Goal: Task Accomplishment & Management: Complete application form

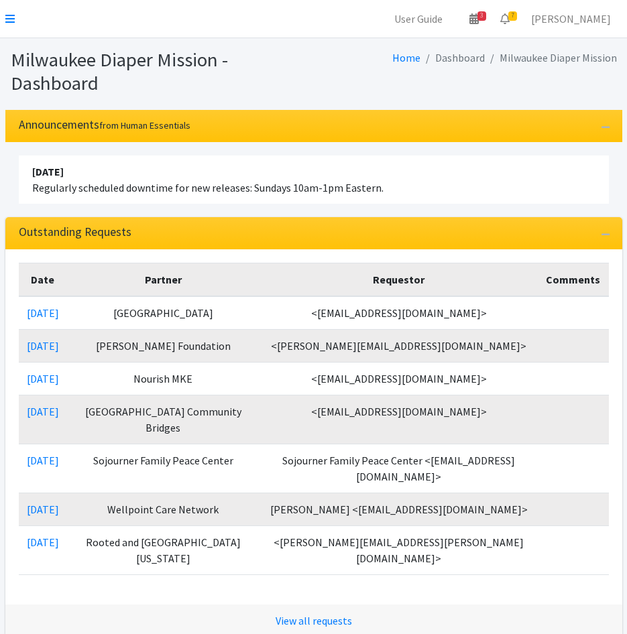
click at [15, 15] on nav "User Guide 3 3 Pick-ups remaining this week View Calendar 7 7 Requests 0 Partne…" at bounding box center [313, 19] width 627 height 38
click at [8, 9] on nav "User Guide 3 3 Pick-ups remaining this week View Calendar 7 7 Requests 0 Partne…" at bounding box center [313, 19] width 627 height 38
click at [9, 17] on icon at bounding box center [9, 18] width 9 height 11
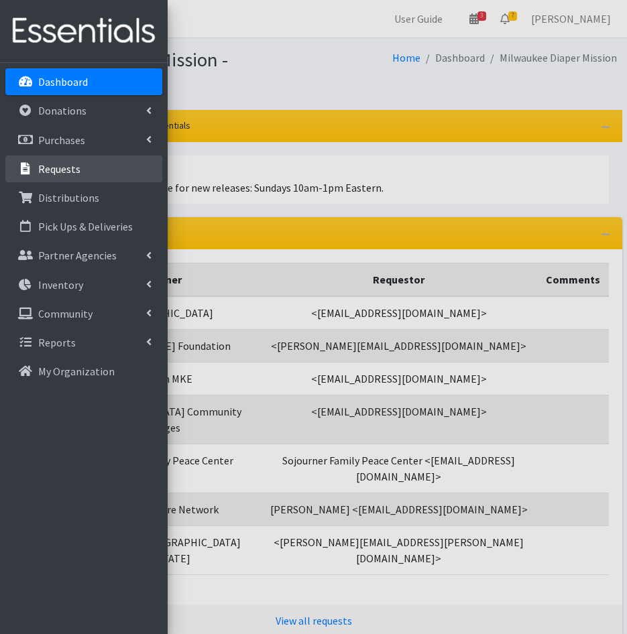
click at [80, 176] on link "Requests" at bounding box center [83, 169] width 157 height 27
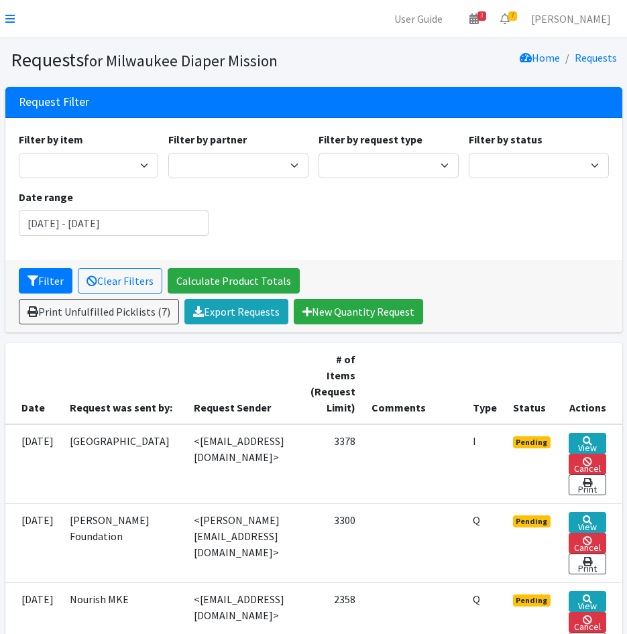
click at [12, 19] on icon at bounding box center [9, 18] width 9 height 11
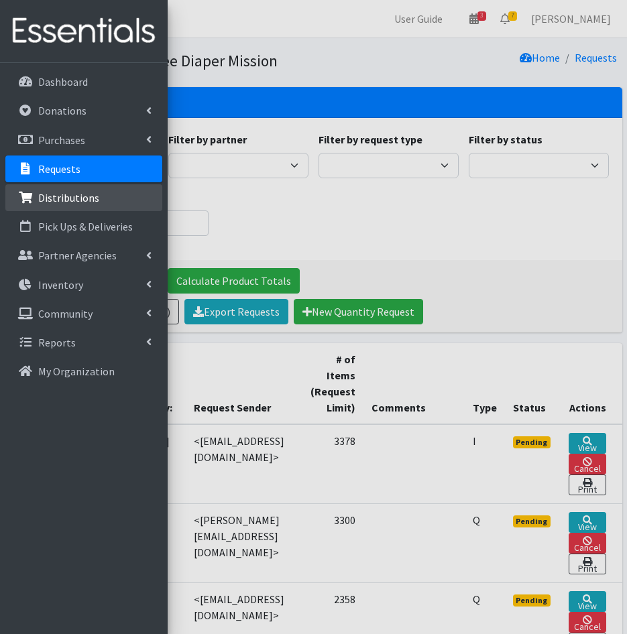
click at [50, 201] on p "Distributions" at bounding box center [68, 197] width 61 height 13
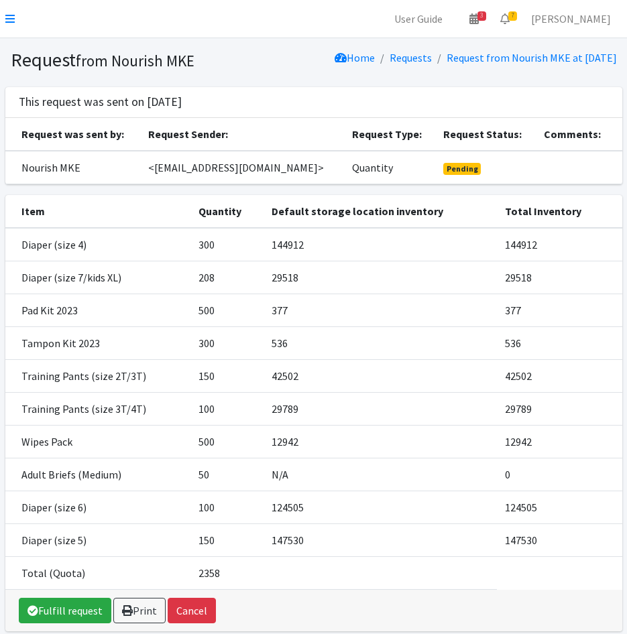
scroll to position [74, 0]
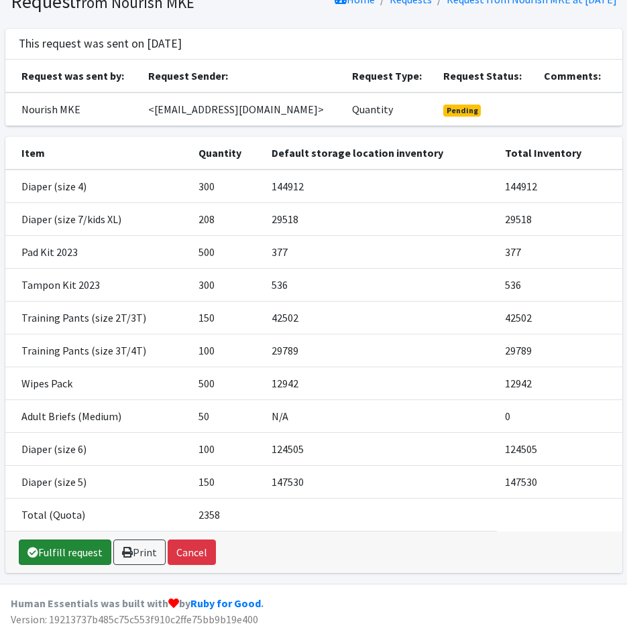
click at [34, 552] on icon at bounding box center [32, 552] width 11 height 11
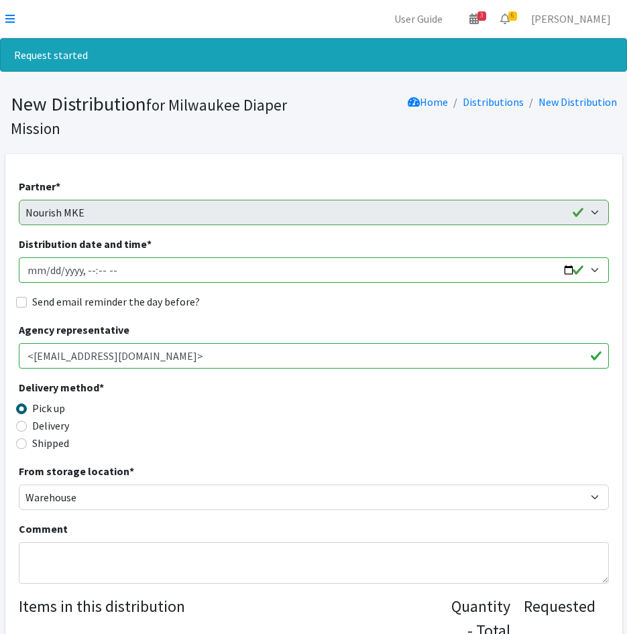
click at [42, 270] on input "Distribution date and time *" at bounding box center [314, 269] width 590 height 25
type input "2025-10-14T11:00"
click at [22, 300] on input "Send email reminder the day before?" at bounding box center [21, 302] width 11 height 11
checkbox input "true"
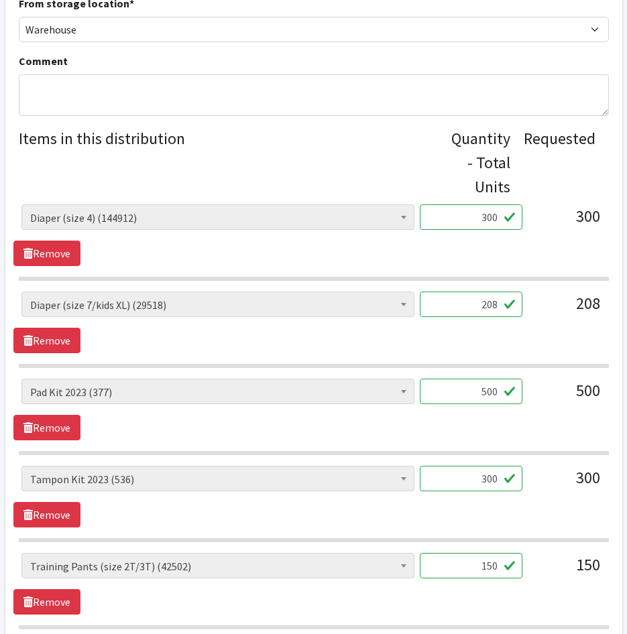
scroll to position [469, 0]
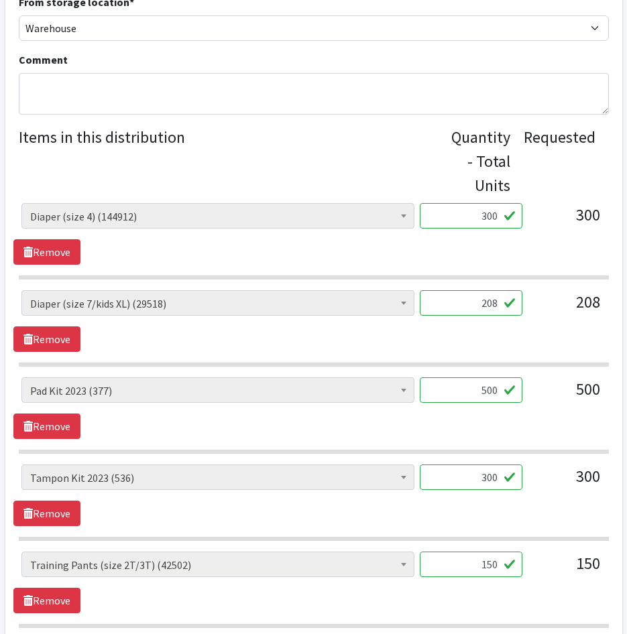
drag, startPoint x: 473, startPoint y: 224, endPoint x: 530, endPoint y: 208, distance: 59.0
click at [528, 221] on div "AIO's (Newborn) (15) AIO's (Sized) (38) Adult Briefs (Medium) (0) Adult Briefs …" at bounding box center [313, 221] width 584 height 36
type input "5000"
drag, startPoint x: 540, startPoint y: 306, endPoint x: 556, endPoint y: 304, distance: 16.9
click at [553, 304] on div "AIO's (Newborn) (15) AIO's (Sized) (38) Adult Briefs (Medium) (0) Adult Briefs …" at bounding box center [313, 308] width 584 height 36
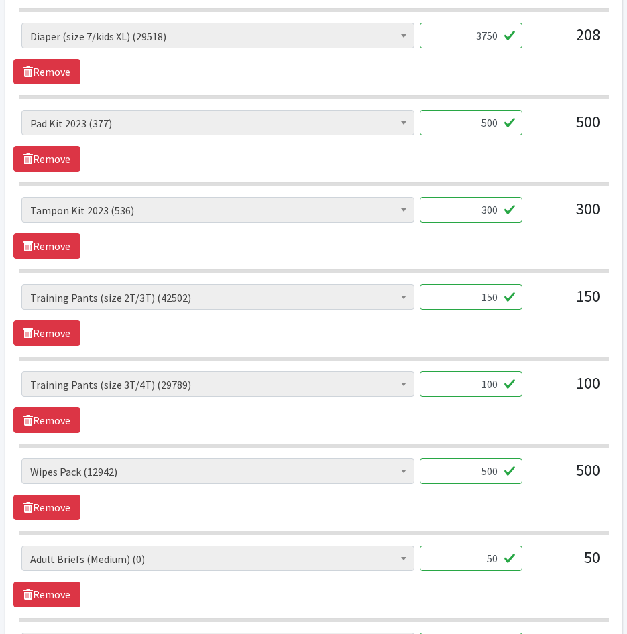
scroll to position [737, 0]
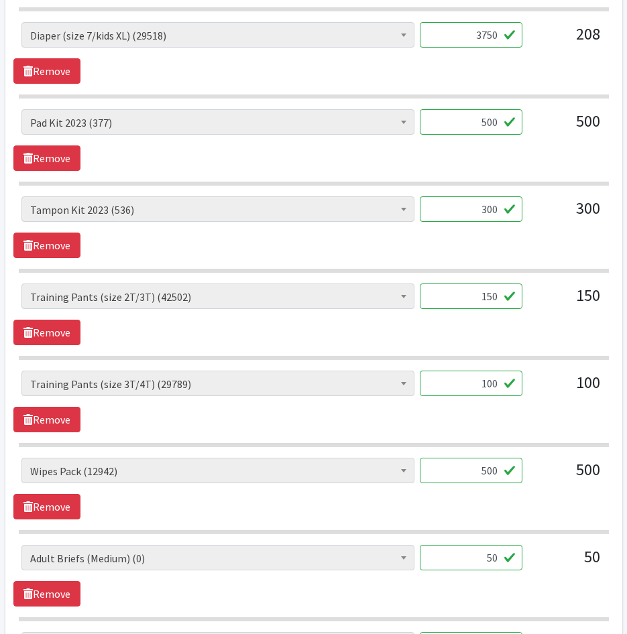
type input "3750"
drag, startPoint x: 488, startPoint y: 125, endPoint x: 479, endPoint y: 125, distance: 9.4
click at [479, 125] on input "500" at bounding box center [471, 121] width 103 height 25
type input "200"
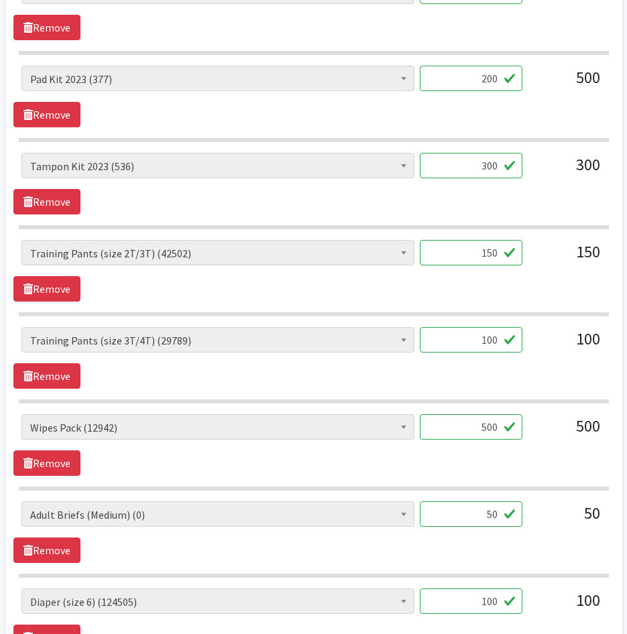
scroll to position [804, 0]
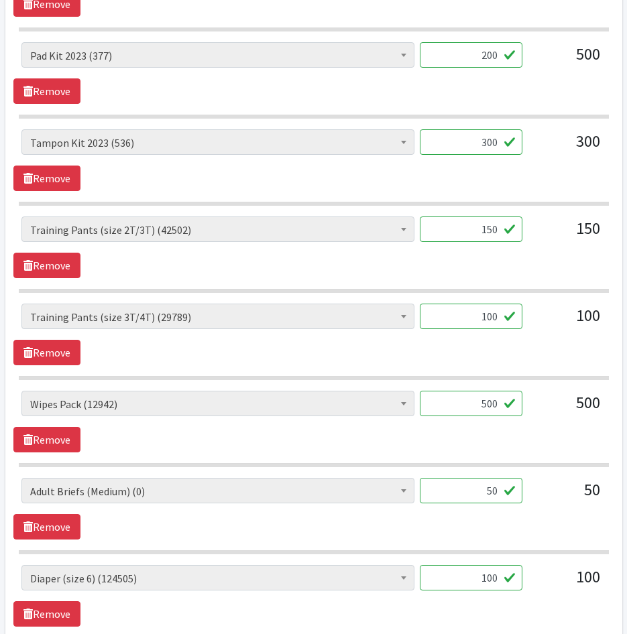
drag, startPoint x: 493, startPoint y: 183, endPoint x: 483, endPoint y: 196, distance: 16.4
click at [493, 183] on div "AIO's (Newborn) (15) AIO's (Sized) (38) Adult Briefs (Medium) (0) Adult Briefs …" at bounding box center [313, 160] width 600 height 62
drag, startPoint x: 458, startPoint y: 220, endPoint x: 529, endPoint y: 236, distance: 72.9
click at [521, 227] on input "150" at bounding box center [471, 229] width 103 height 25
type input "750"
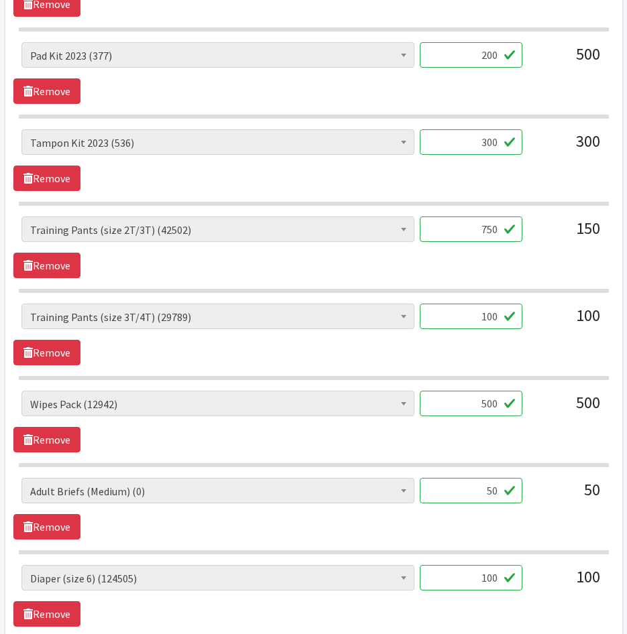
drag, startPoint x: 461, startPoint y: 318, endPoint x: 608, endPoint y: 326, distance: 147.7
click at [568, 326] on div "AIO's (Newborn) (15) AIO's (Sized) (38) Adult Briefs (Medium) (0) Adult Briefs …" at bounding box center [313, 322] width 584 height 36
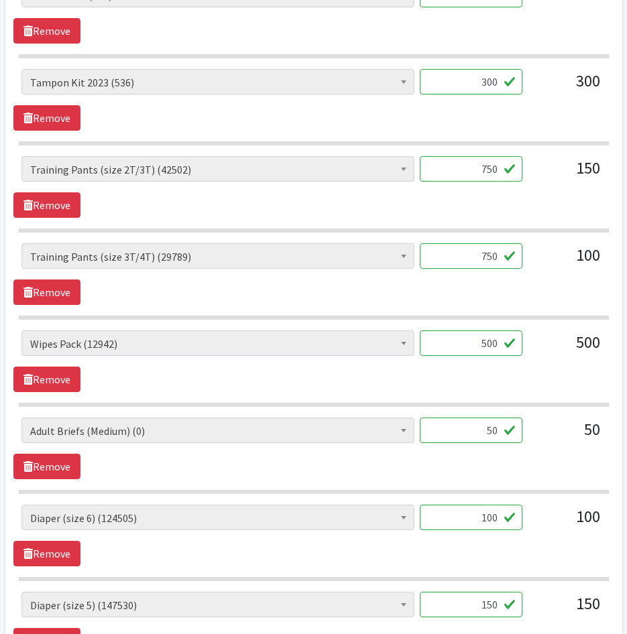
scroll to position [938, 0]
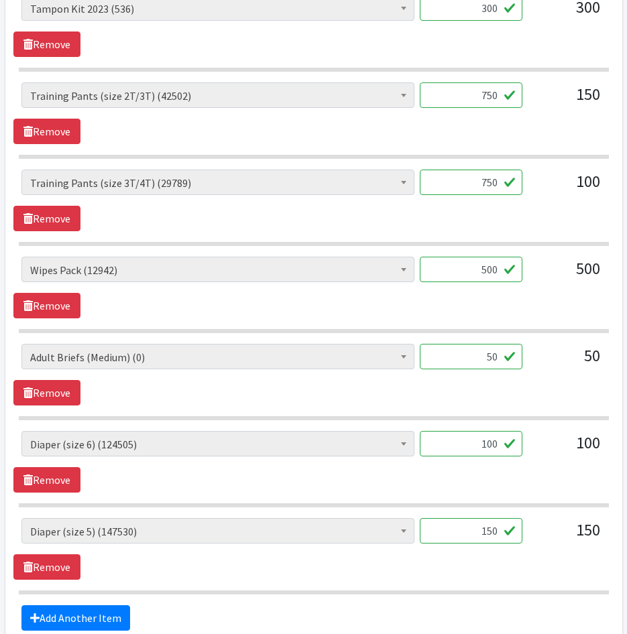
type input "750"
drag, startPoint x: 485, startPoint y: 275, endPoint x: 477, endPoint y: 275, distance: 8.0
click at [477, 275] on input "500" at bounding box center [471, 269] width 103 height 25
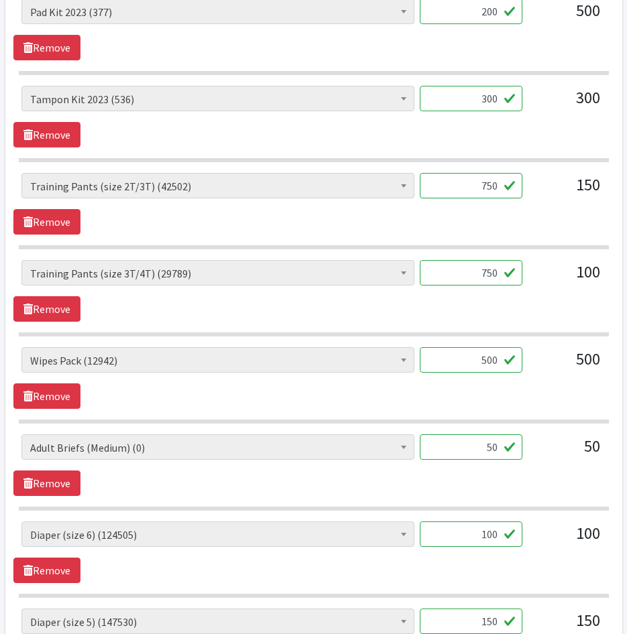
scroll to position [871, 0]
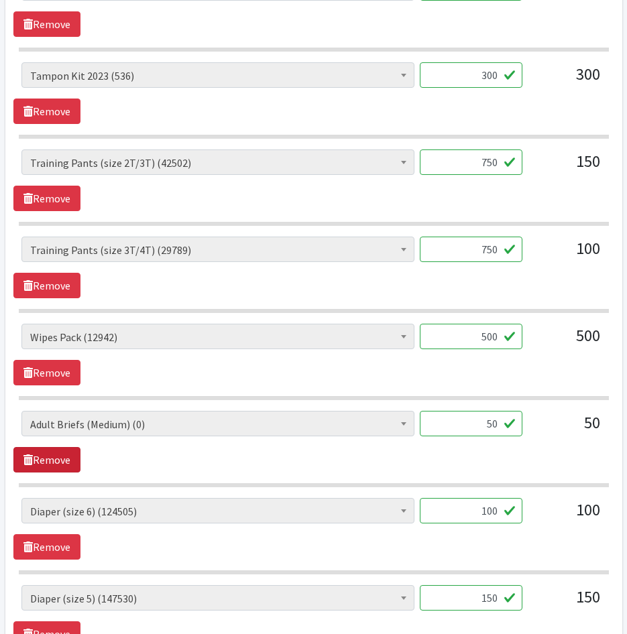
click at [68, 461] on link "Remove" at bounding box center [46, 459] width 67 height 25
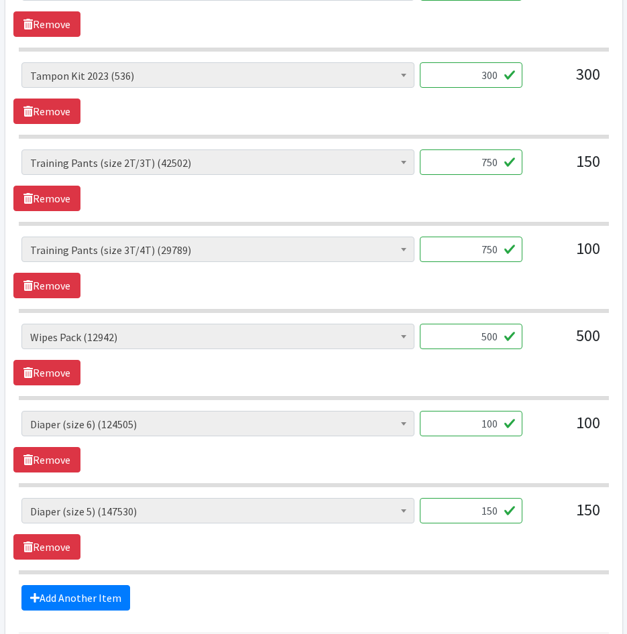
click at [486, 428] on input "100" at bounding box center [471, 423] width 103 height 25
type input "2500"
drag, startPoint x: 457, startPoint y: 515, endPoint x: 640, endPoint y: 513, distance: 183.0
type input "3750"
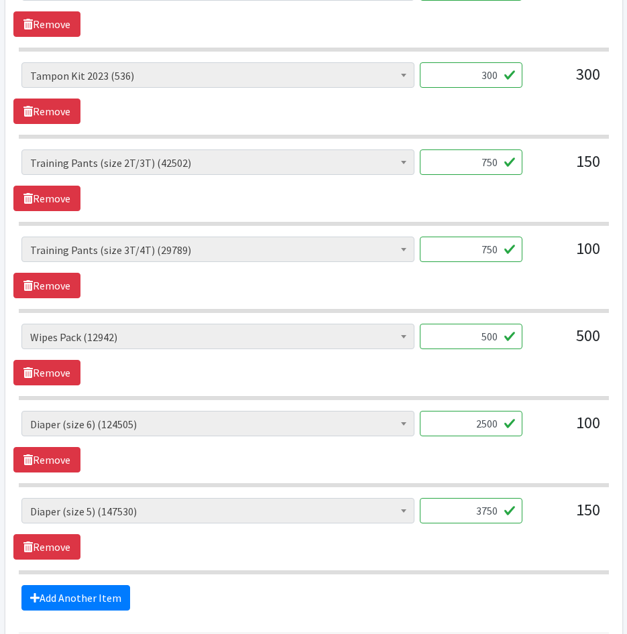
click at [348, 551] on div "AIO's (Newborn) (15) AIO's (Sized) (38) Adult Briefs (Medium) (0) Adult Briefs …" at bounding box center [313, 529] width 600 height 62
drag, startPoint x: 489, startPoint y: 339, endPoint x: 479, endPoint y: 339, distance: 10.7
click at [479, 339] on input "500" at bounding box center [471, 336] width 103 height 25
type input "300"
click at [421, 611] on div "Add Another Item" at bounding box center [313, 597] width 600 height 25
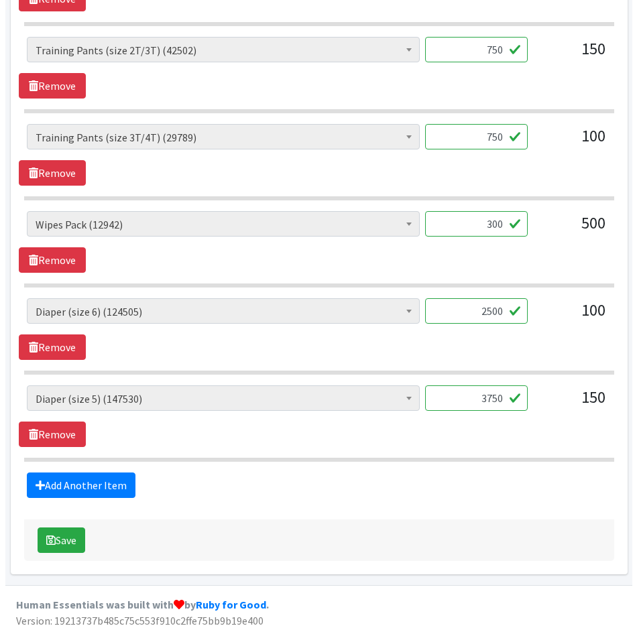
scroll to position [985, 0]
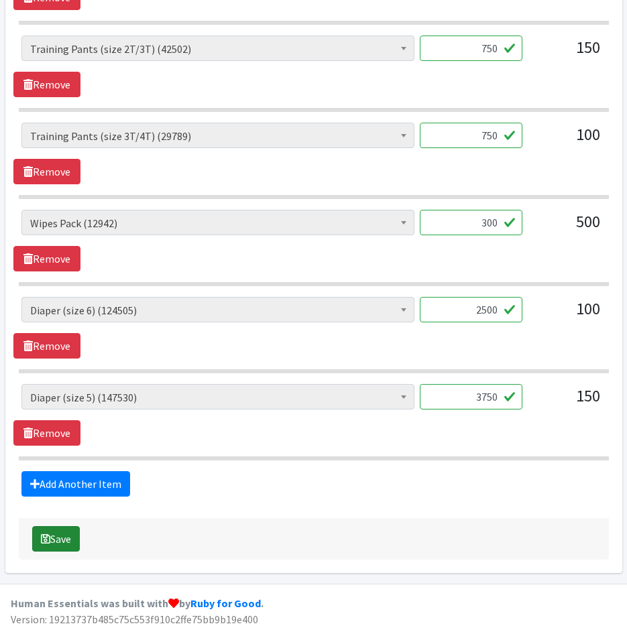
click at [54, 544] on button "Save" at bounding box center [56, 538] width 48 height 25
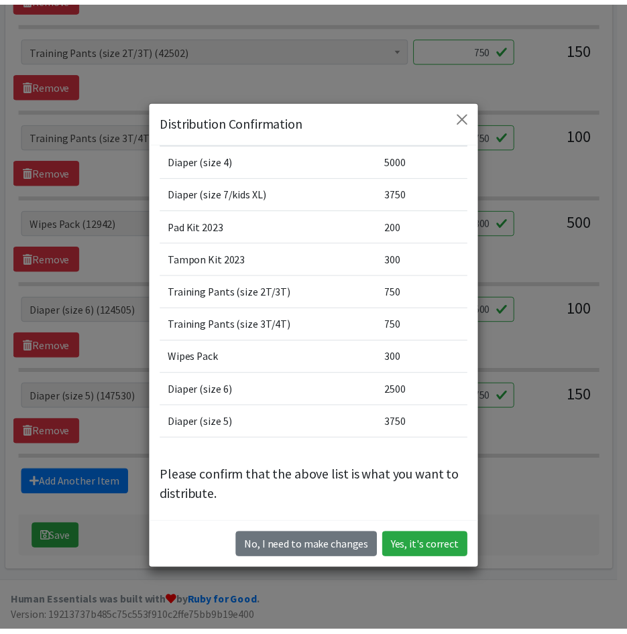
scroll to position [99, 0]
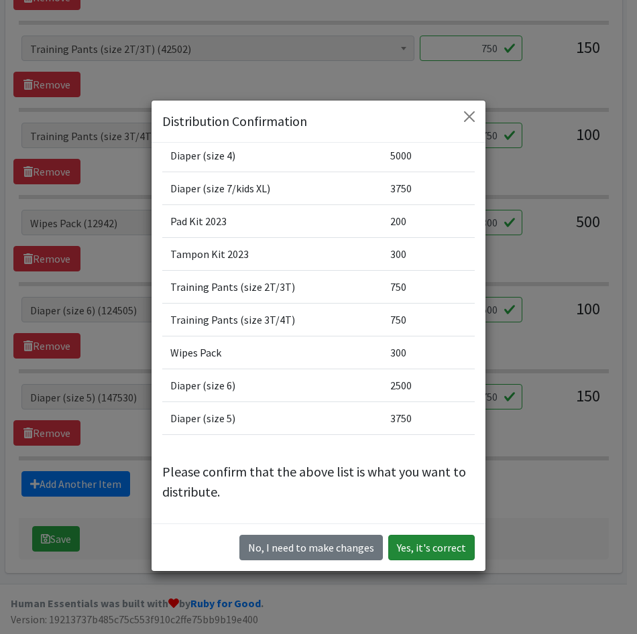
click at [452, 549] on button "Yes, it's correct" at bounding box center [431, 547] width 86 height 25
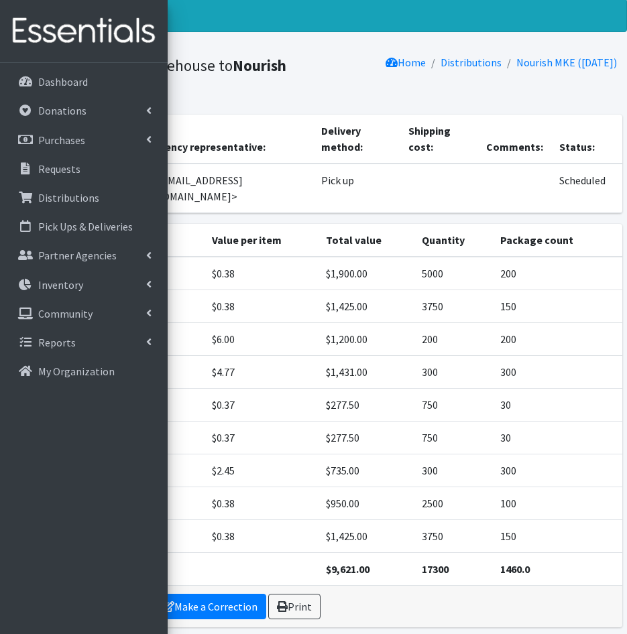
scroll to position [78, 0]
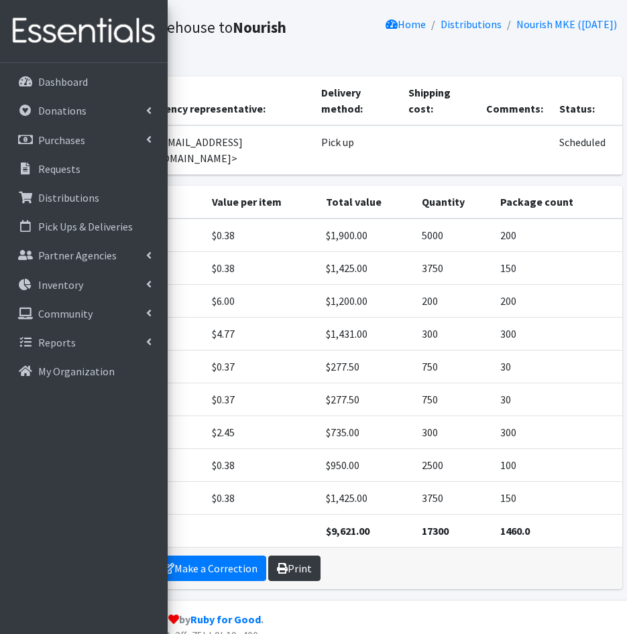
click at [298, 556] on link "Print" at bounding box center [294, 568] width 52 height 25
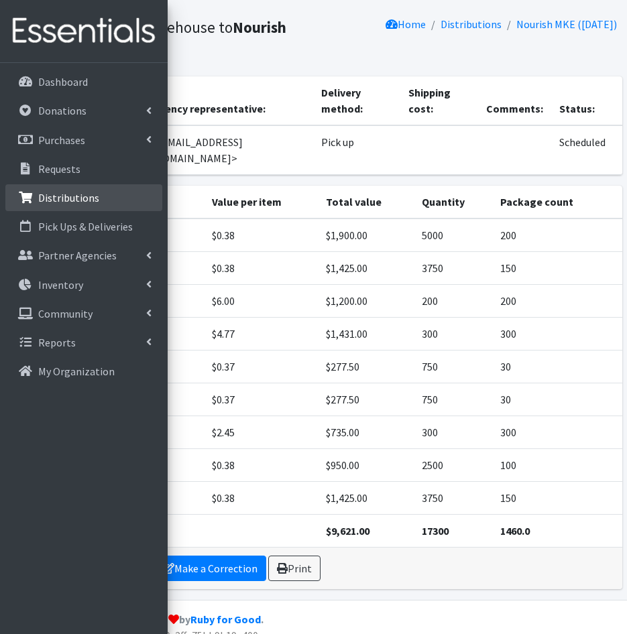
click at [57, 192] on p "Distributions" at bounding box center [68, 197] width 61 height 13
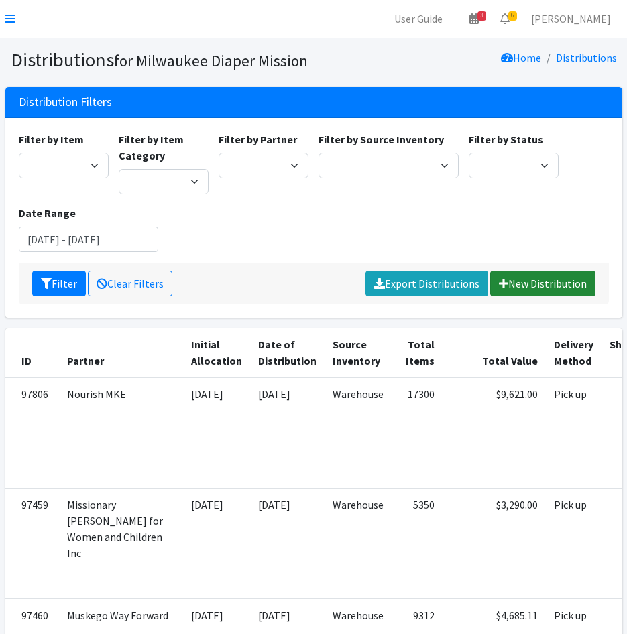
click at [558, 283] on link "New Distribution" at bounding box center [542, 283] width 105 height 25
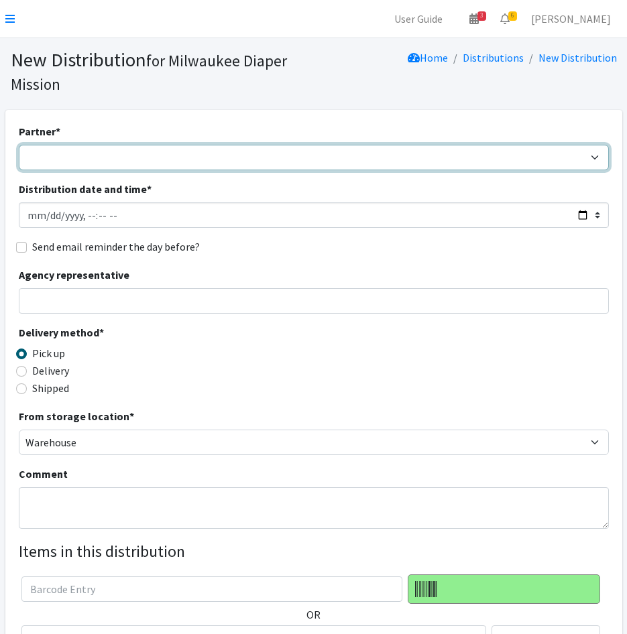
click at [78, 162] on select "[GEOGRAPHIC_DATA] BOMB Doulas Camp Reunite Cathedral Center, Inc [DEMOGRAPHIC_D…" at bounding box center [314, 157] width 590 height 25
select select "4165"
click at [19, 145] on select "[GEOGRAPHIC_DATA] BOMB Doulas Camp Reunite Cathedral Center, Inc [DEMOGRAPHIC_D…" at bounding box center [314, 157] width 590 height 25
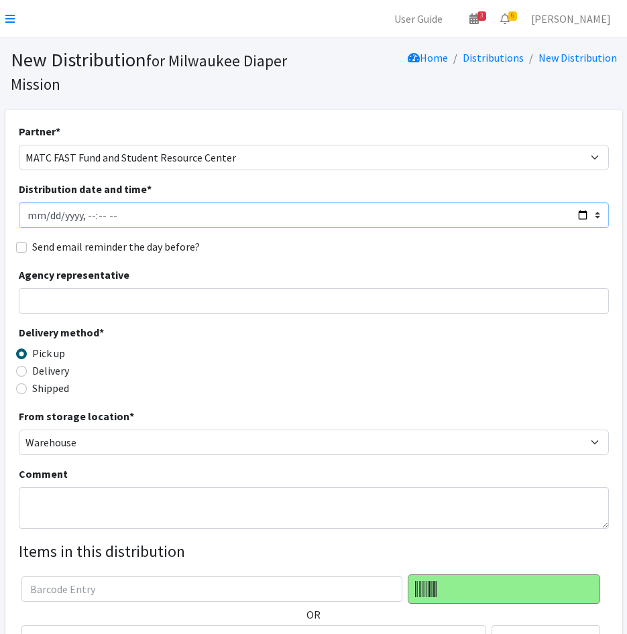
click at [49, 217] on input "Distribution date and time *" at bounding box center [314, 214] width 590 height 25
type input "[DATE]T10:30"
click at [19, 246] on input "Send email reminder the day before?" at bounding box center [21, 247] width 11 height 11
checkbox input "true"
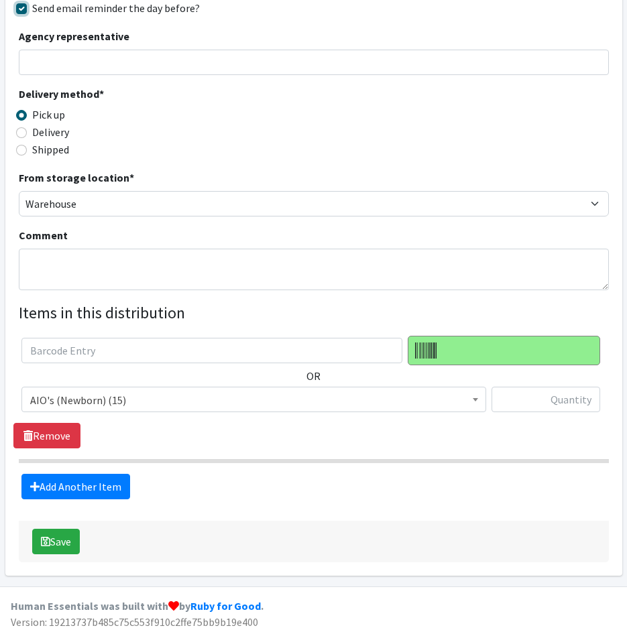
scroll to position [241, 0]
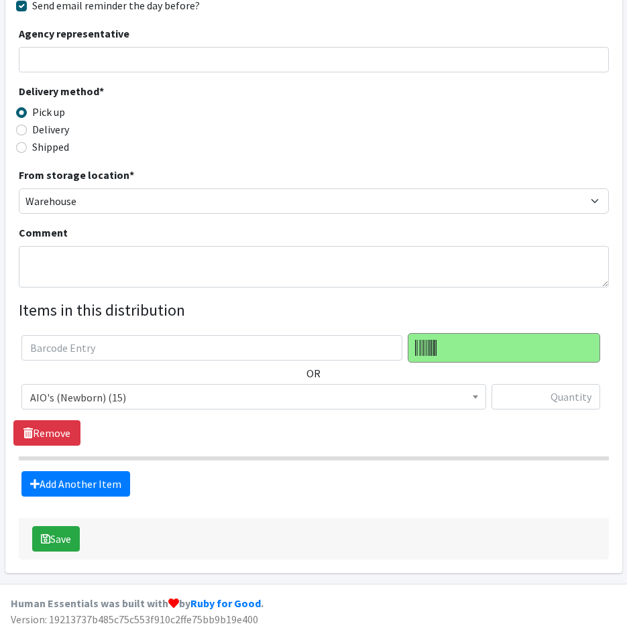
click at [204, 389] on span "AIO's (Newborn) (15)" at bounding box center [253, 397] width 447 height 19
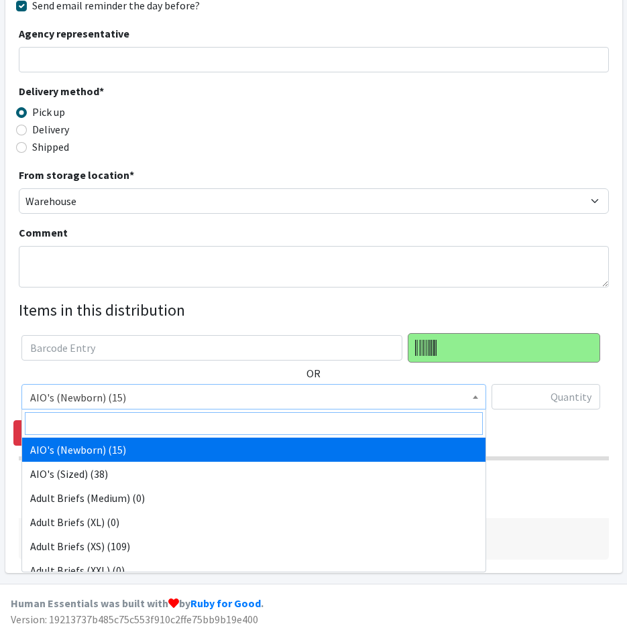
click at [194, 426] on input "search" at bounding box center [254, 423] width 458 height 23
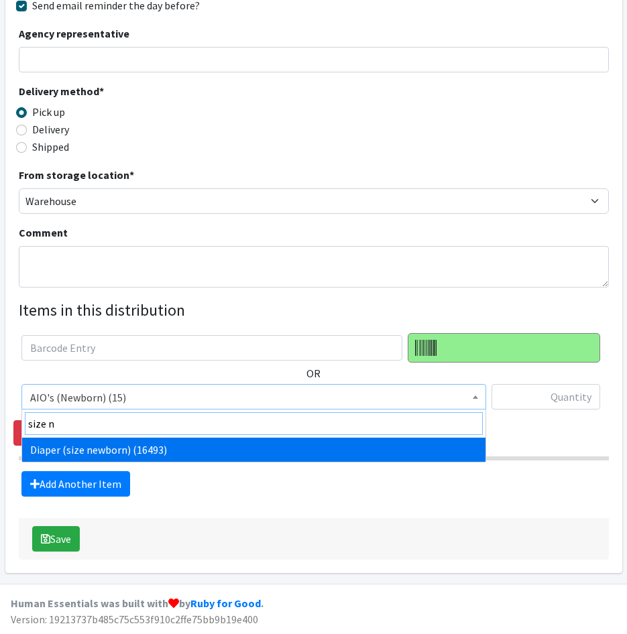
type input "size n"
select select "4633"
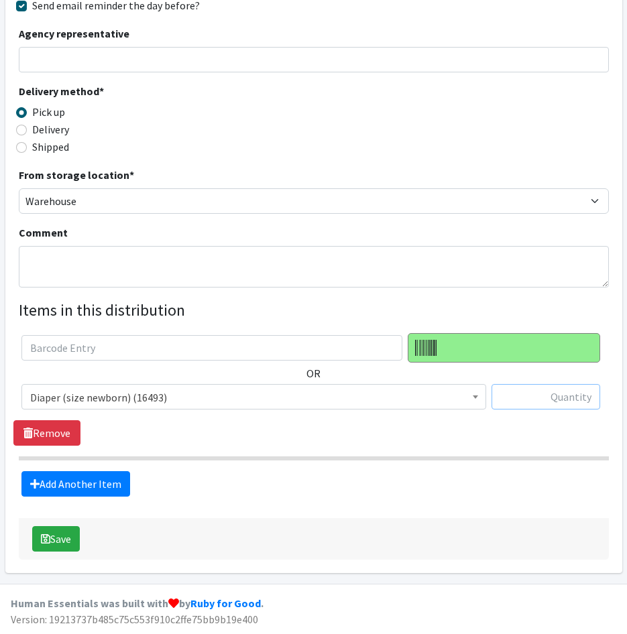
drag, startPoint x: 547, startPoint y: 401, endPoint x: 554, endPoint y: 403, distance: 7.0
click at [547, 401] on input "text" at bounding box center [545, 396] width 109 height 25
type input "600"
click at [82, 477] on link "Add Another Item" at bounding box center [75, 483] width 109 height 25
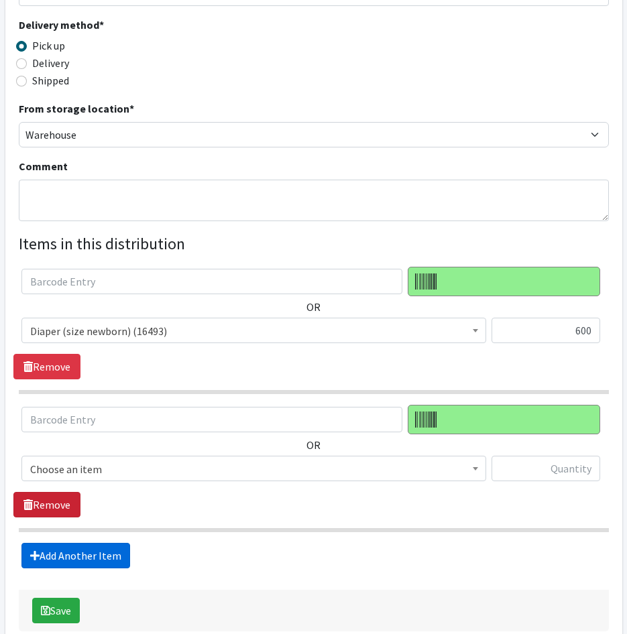
scroll to position [379, 0]
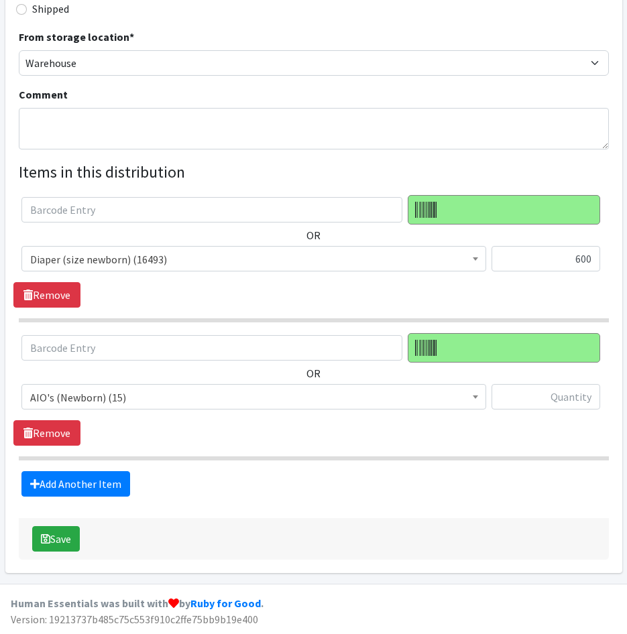
click at [135, 393] on span "AIO's (Newborn) (15)" at bounding box center [253, 397] width 447 height 19
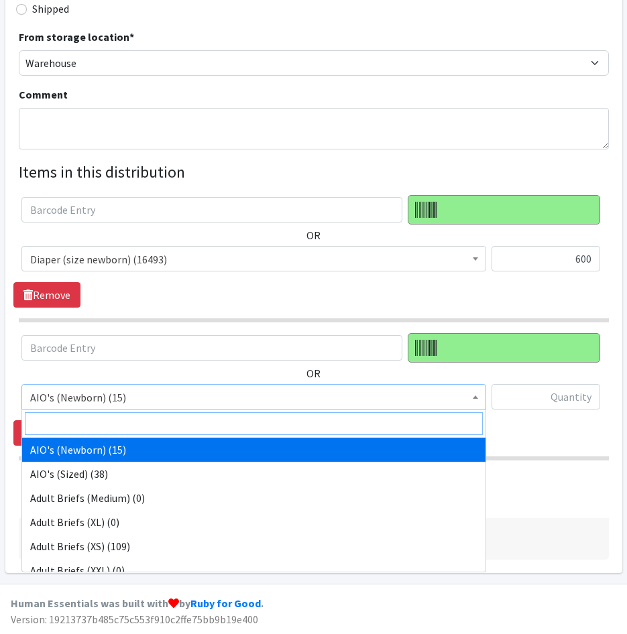
click at [121, 423] on input "search" at bounding box center [254, 423] width 458 height 23
click at [118, 417] on input "search" at bounding box center [254, 423] width 458 height 23
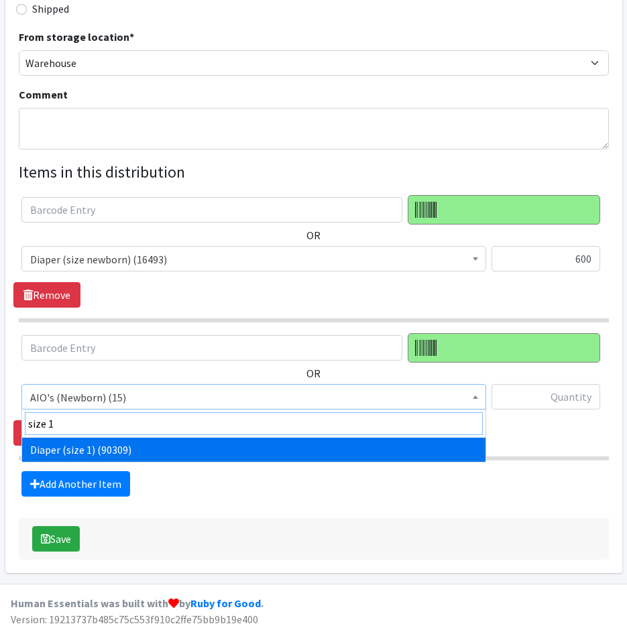
type input "size 1"
select select "4634"
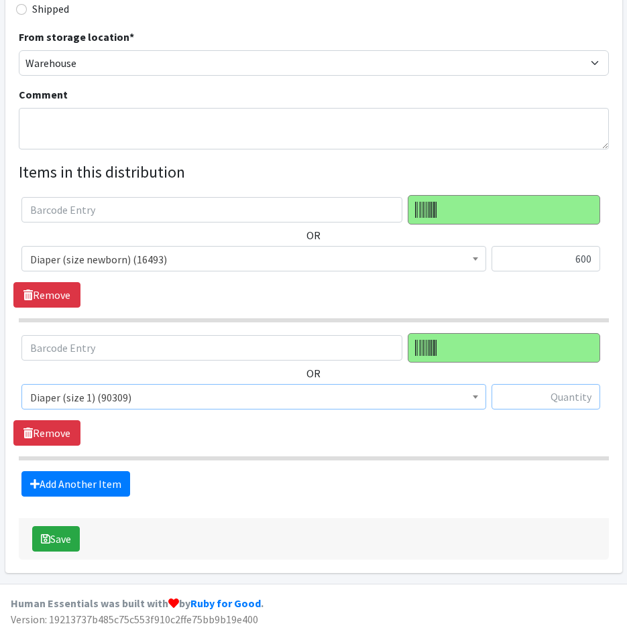
click at [587, 408] on input "text" at bounding box center [545, 396] width 109 height 25
click at [566, 403] on input "text" at bounding box center [545, 396] width 109 height 25
type input "600"
click at [76, 483] on link "Add Another Item" at bounding box center [75, 483] width 109 height 25
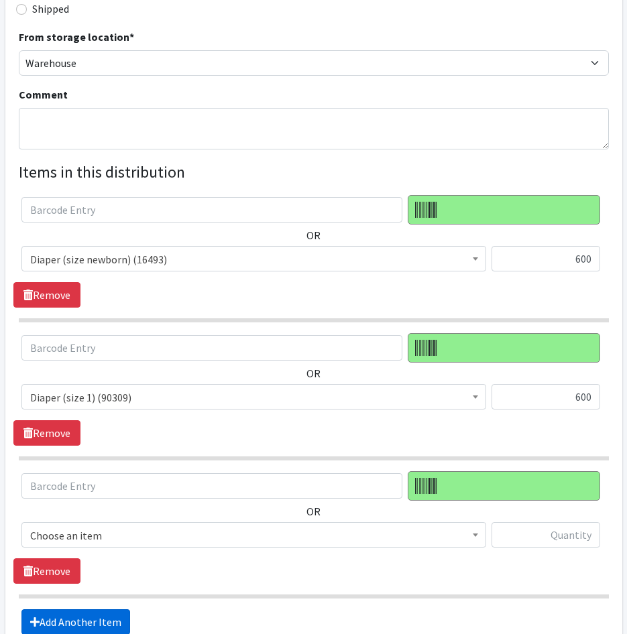
scroll to position [518, 0]
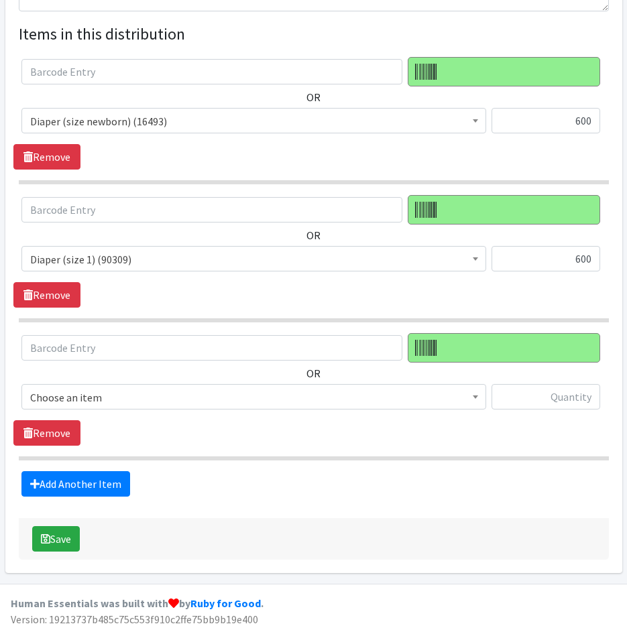
click at [79, 389] on span "Choose an item" at bounding box center [253, 397] width 447 height 19
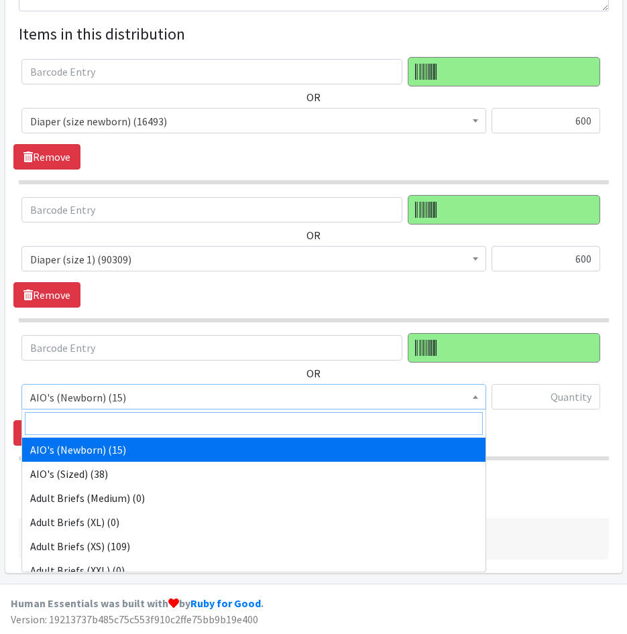
click at [96, 419] on input "search" at bounding box center [254, 423] width 458 height 23
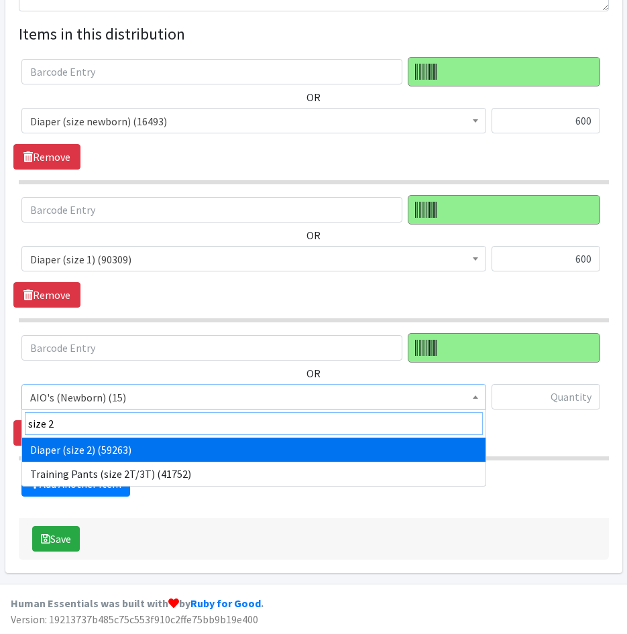
type input "size 2"
select select "4635"
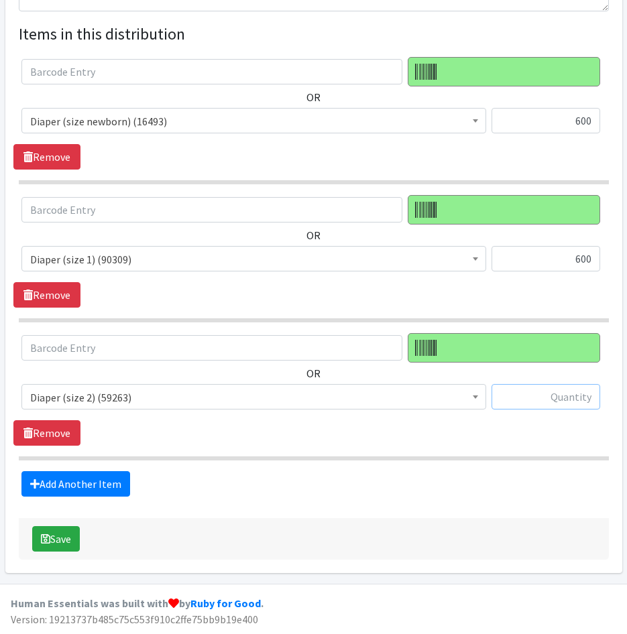
click at [553, 408] on input "text" at bounding box center [545, 396] width 109 height 25
type input "800"
click at [111, 489] on link "Add Another Item" at bounding box center [75, 483] width 109 height 25
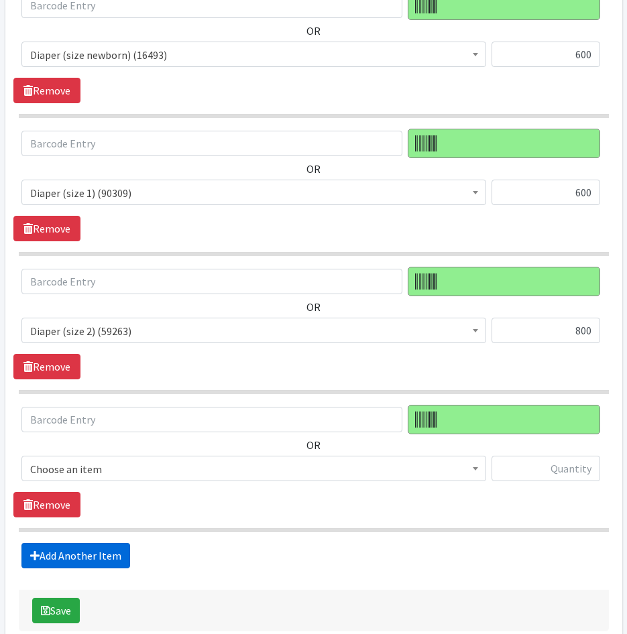
scroll to position [656, 0]
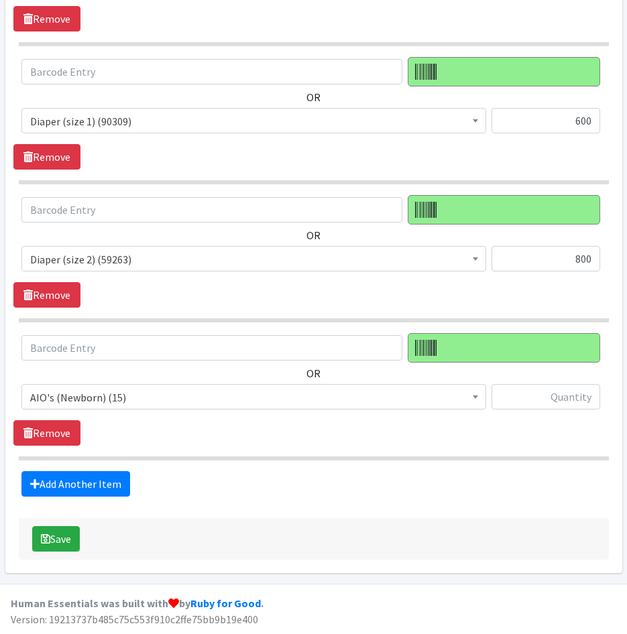
click at [292, 391] on span "AIO's (Newborn) (15)" at bounding box center [253, 397] width 447 height 19
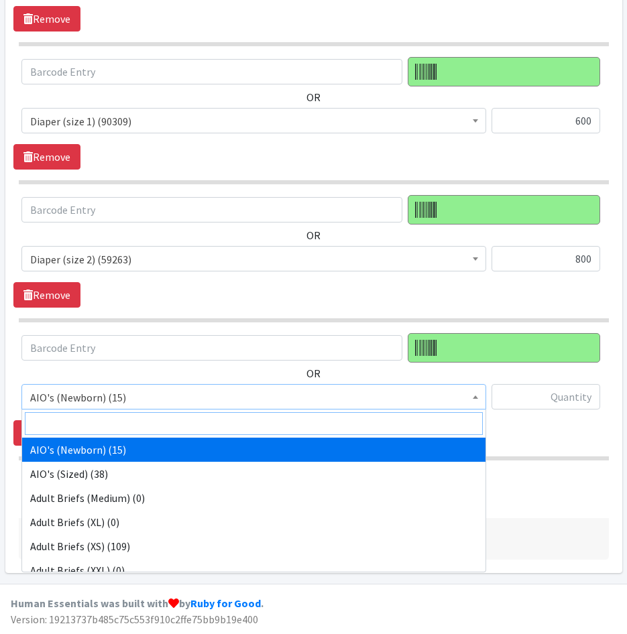
click at [208, 430] on input "search" at bounding box center [254, 423] width 458 height 23
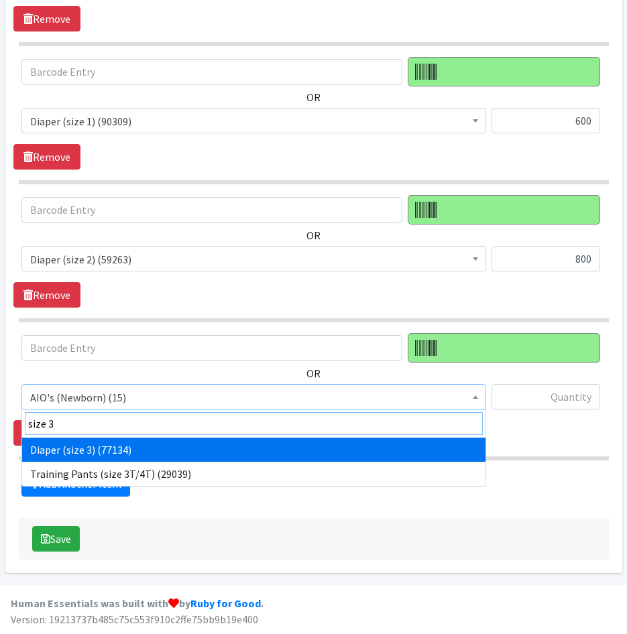
type input "size 3"
select select "4644"
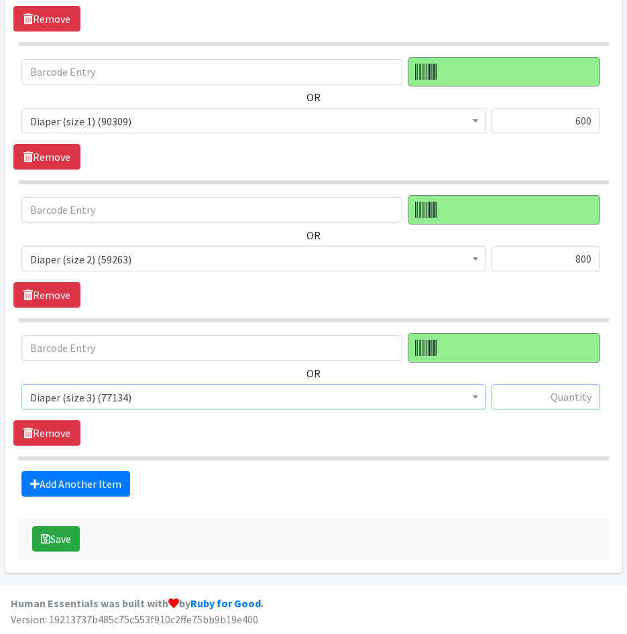
click at [564, 404] on input "text" at bounding box center [545, 396] width 109 height 25
type input "2000"
click at [125, 479] on link "Add Another Item" at bounding box center [75, 483] width 109 height 25
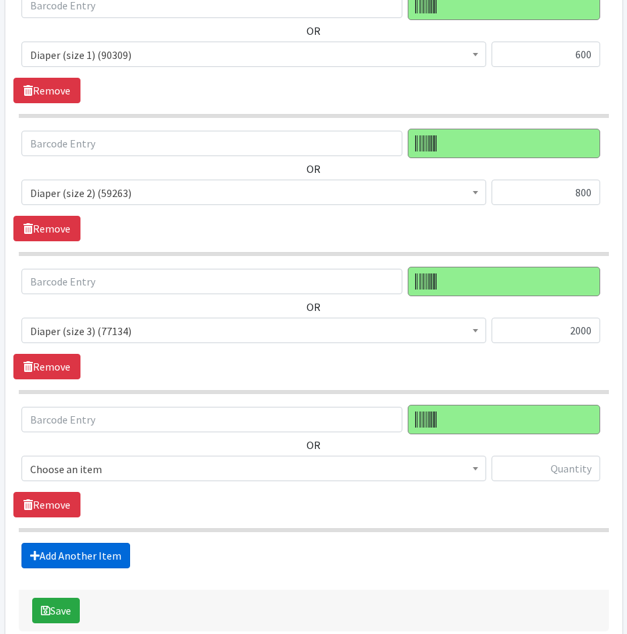
scroll to position [794, 0]
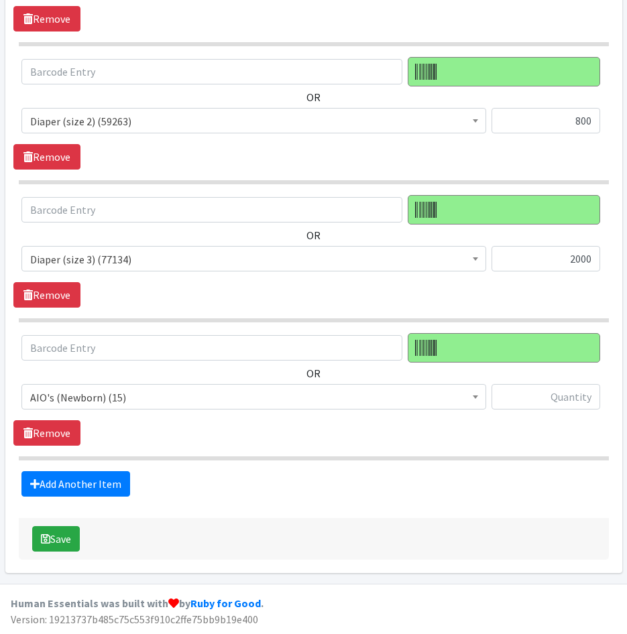
drag, startPoint x: 103, startPoint y: 385, endPoint x: 110, endPoint y: 407, distance: 23.3
click at [103, 387] on span "AIO's (Newborn) (15)" at bounding box center [253, 396] width 465 height 25
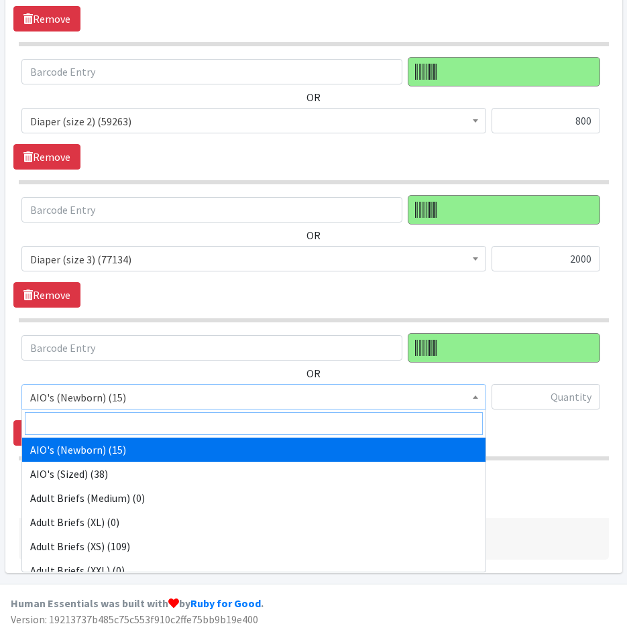
click at [113, 414] on input "search" at bounding box center [254, 423] width 458 height 23
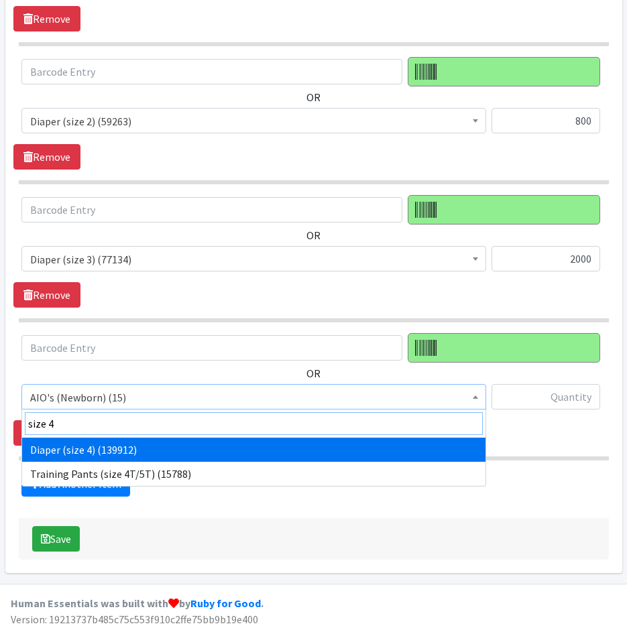
type input "size 4"
drag, startPoint x: 119, startPoint y: 443, endPoint x: 305, endPoint y: 443, distance: 185.7
select select "4645"
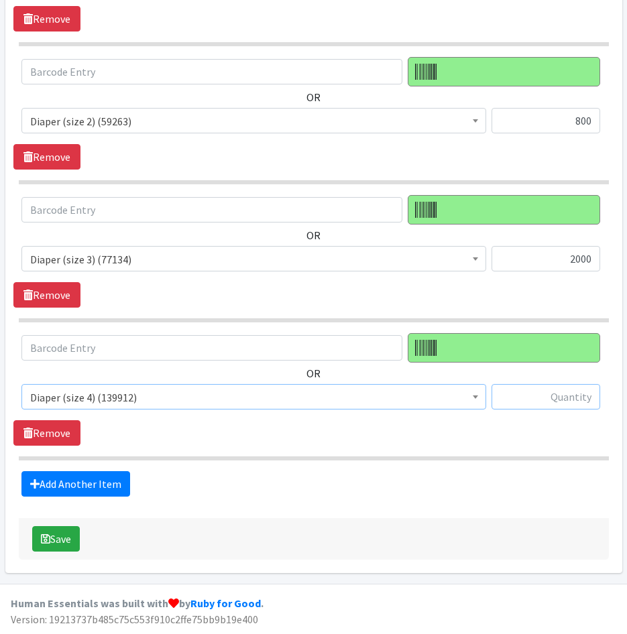
click at [538, 400] on input "text" at bounding box center [545, 396] width 109 height 25
type input "2000"
click at [131, 476] on div "Add Another Item" at bounding box center [313, 483] width 600 height 25
click at [121, 474] on link "Add Another Item" at bounding box center [75, 483] width 109 height 25
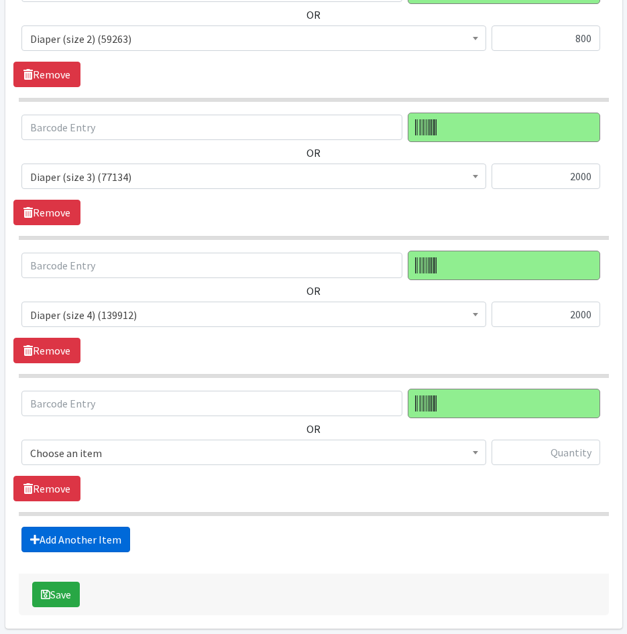
scroll to position [932, 0]
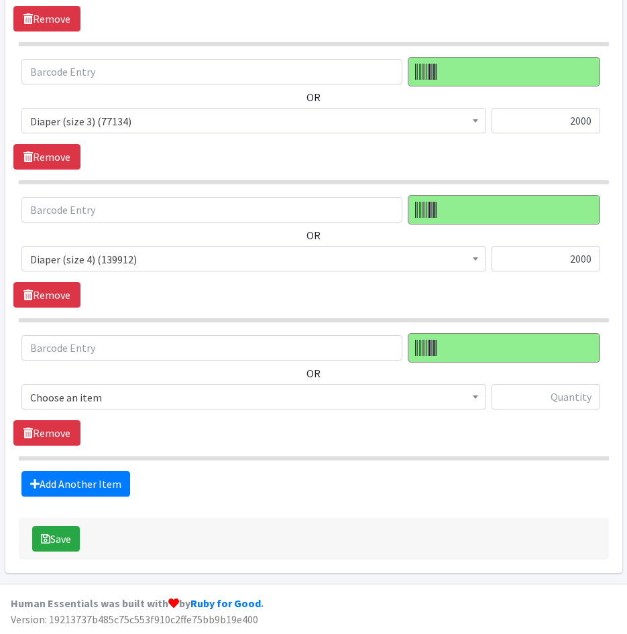
click at [160, 398] on span "Choose an item" at bounding box center [253, 397] width 447 height 19
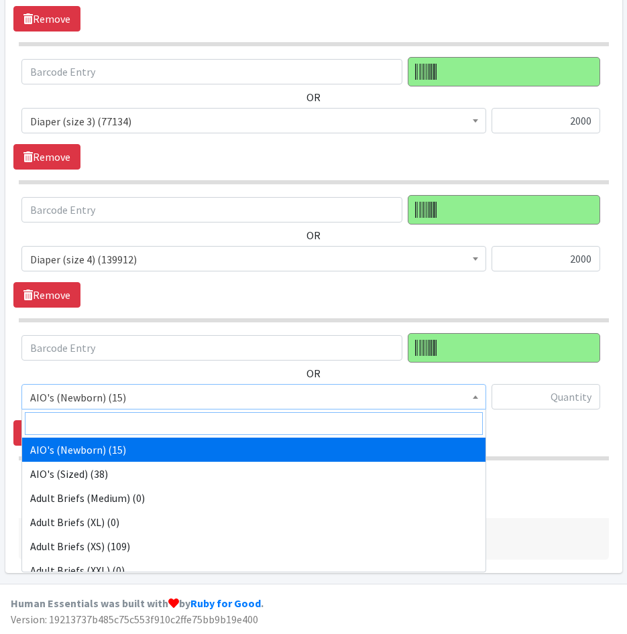
click at [161, 422] on input "search" at bounding box center [254, 423] width 458 height 23
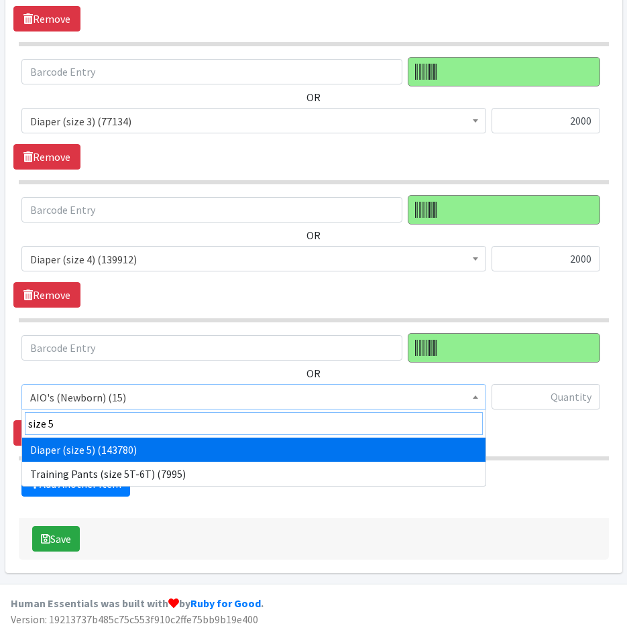
type input "size 5"
select select "4646"
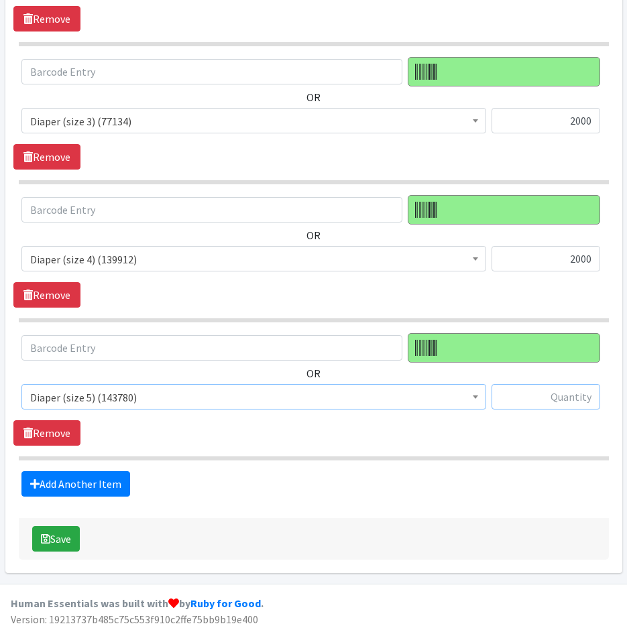
click at [556, 402] on input "text" at bounding box center [545, 396] width 109 height 25
type input "2000"
click at [115, 478] on link "Add Another Item" at bounding box center [75, 483] width 109 height 25
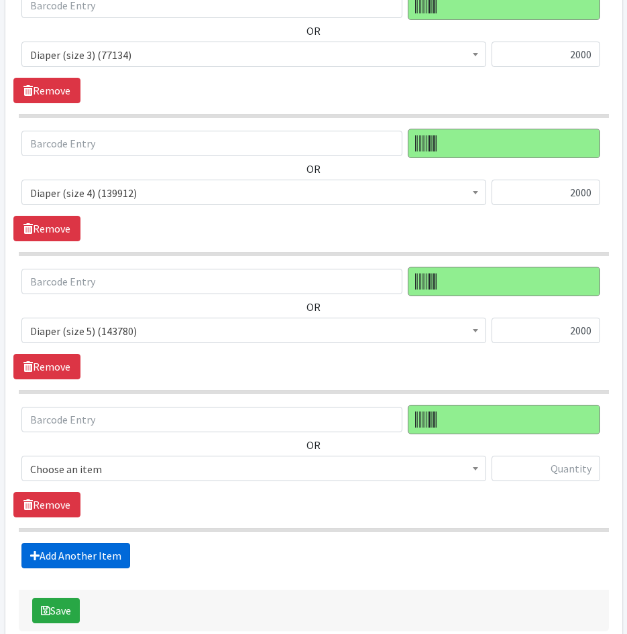
scroll to position [1070, 0]
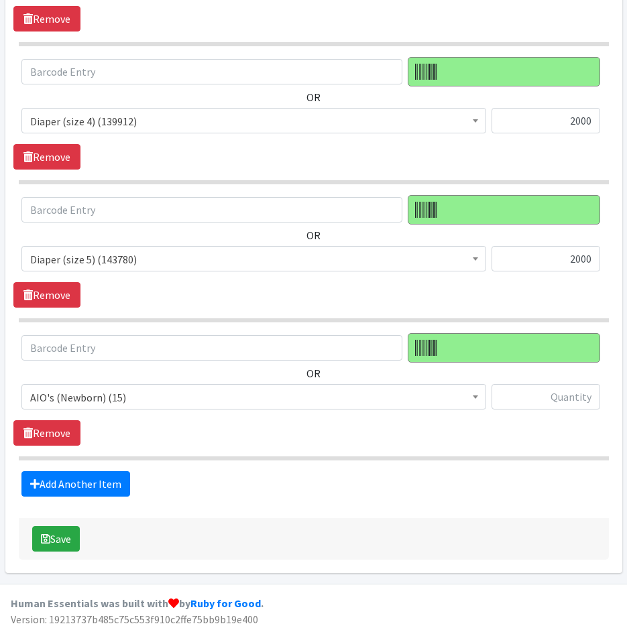
click at [123, 389] on span "AIO's (Newborn) (15)" at bounding box center [253, 397] width 447 height 19
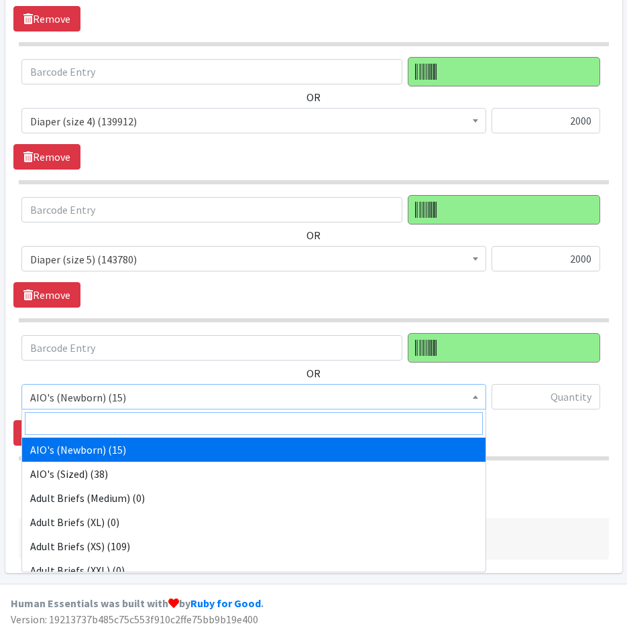
click at [135, 427] on input "search" at bounding box center [254, 423] width 458 height 23
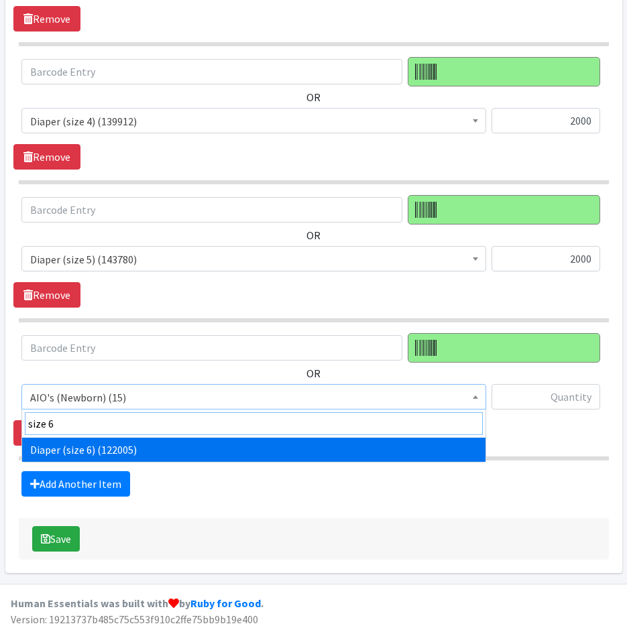
type input "size 6"
select select "4649"
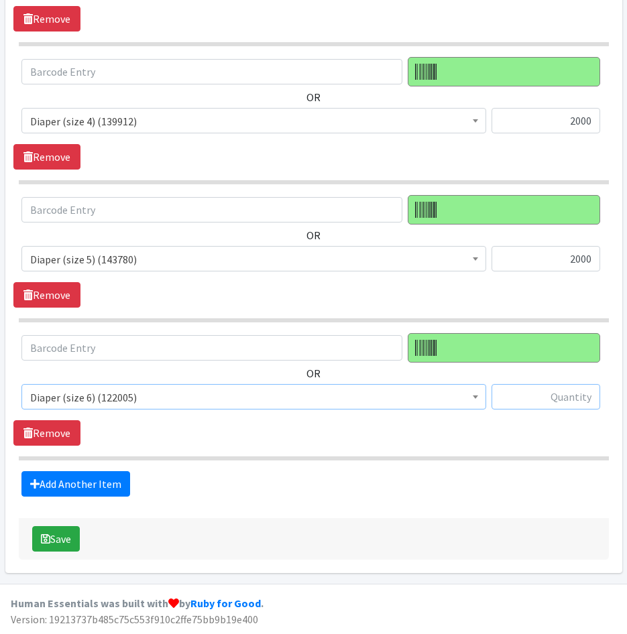
click at [549, 393] on input "text" at bounding box center [545, 396] width 109 height 25
type input "2000"
click at [403, 489] on div "Add Another Item" at bounding box center [313, 483] width 600 height 25
click at [97, 485] on link "Add Another Item" at bounding box center [75, 483] width 109 height 25
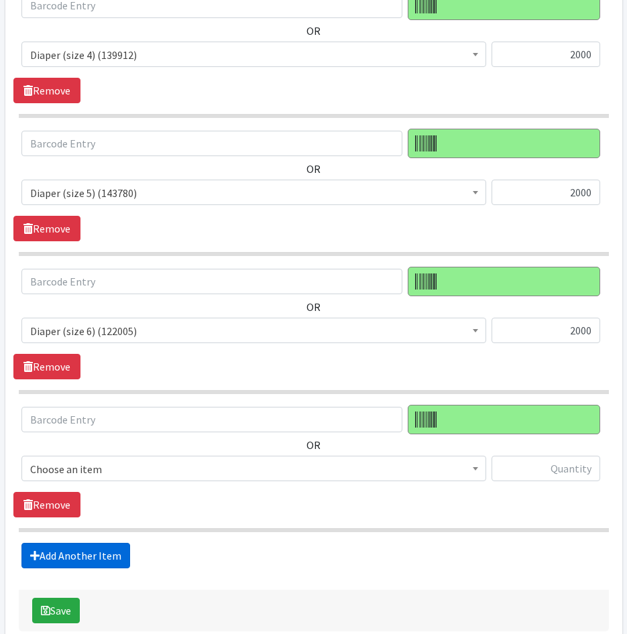
scroll to position [1208, 0]
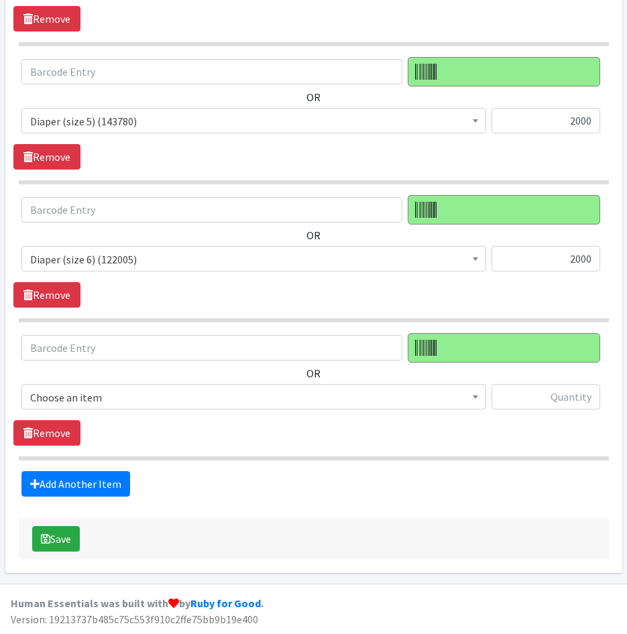
click at [121, 399] on span "Choose an item" at bounding box center [253, 397] width 447 height 19
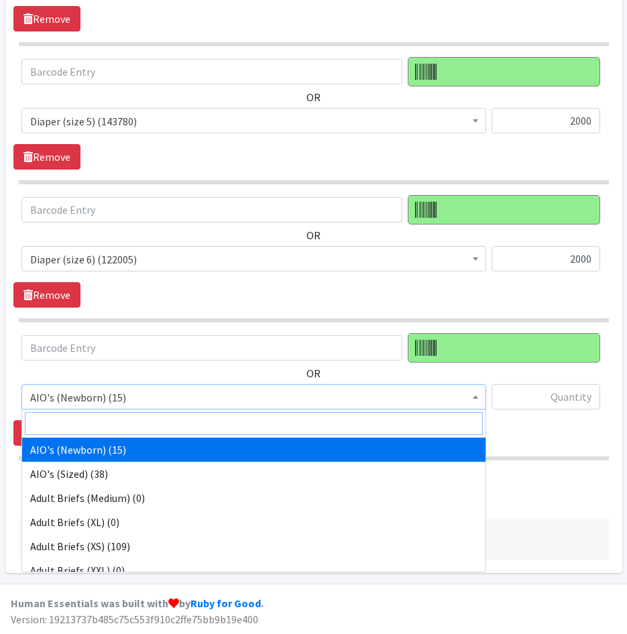
click at [129, 420] on input "search" at bounding box center [254, 423] width 458 height 23
click at [147, 424] on input "search" at bounding box center [254, 423] width 458 height 23
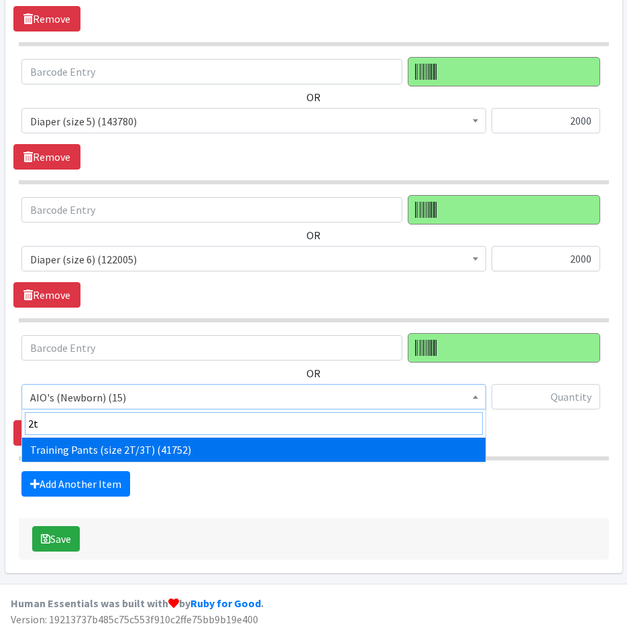
type input "2t"
select select "5865"
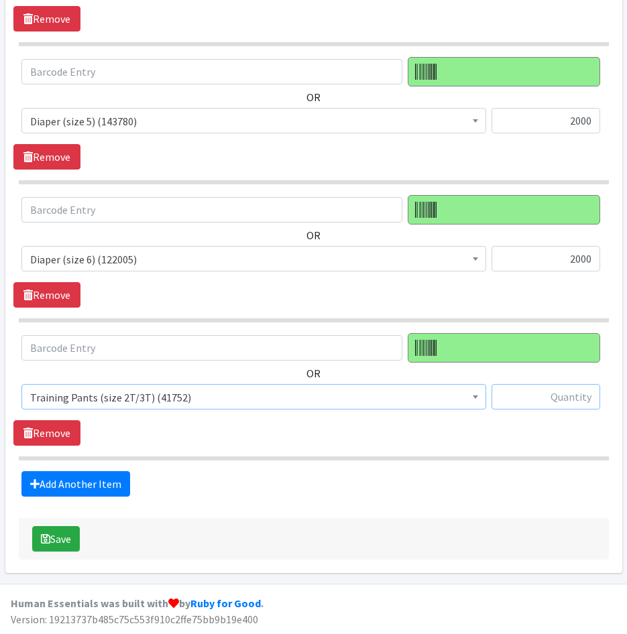
drag, startPoint x: 574, startPoint y: 401, endPoint x: 582, endPoint y: 405, distance: 8.4
click at [574, 401] on input "text" at bounding box center [545, 396] width 109 height 25
type input "250"
click at [106, 487] on link "Add Another Item" at bounding box center [75, 483] width 109 height 25
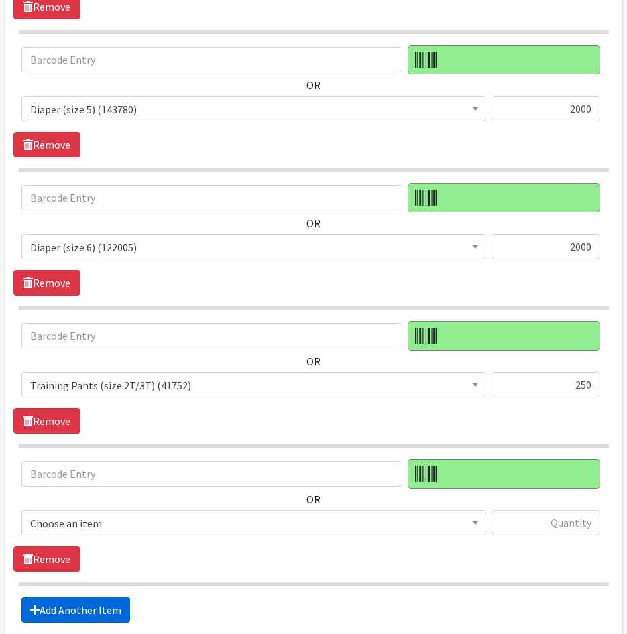
scroll to position [1346, 0]
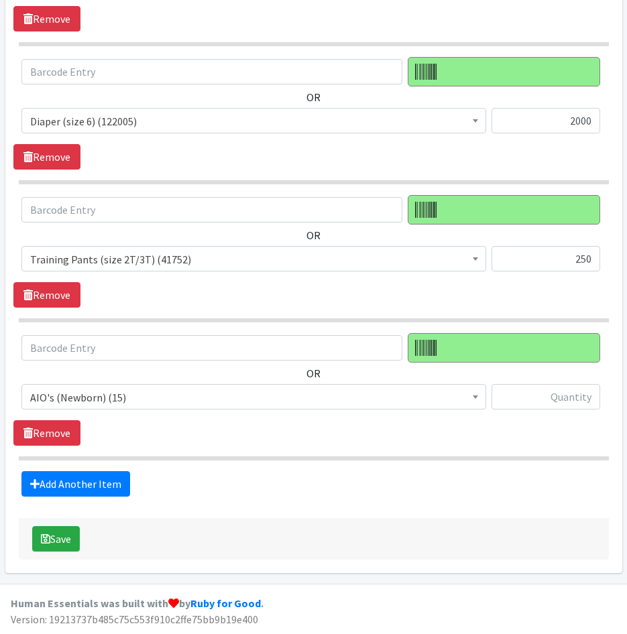
click at [145, 401] on span "AIO's (Newborn) (15)" at bounding box center [253, 397] width 447 height 19
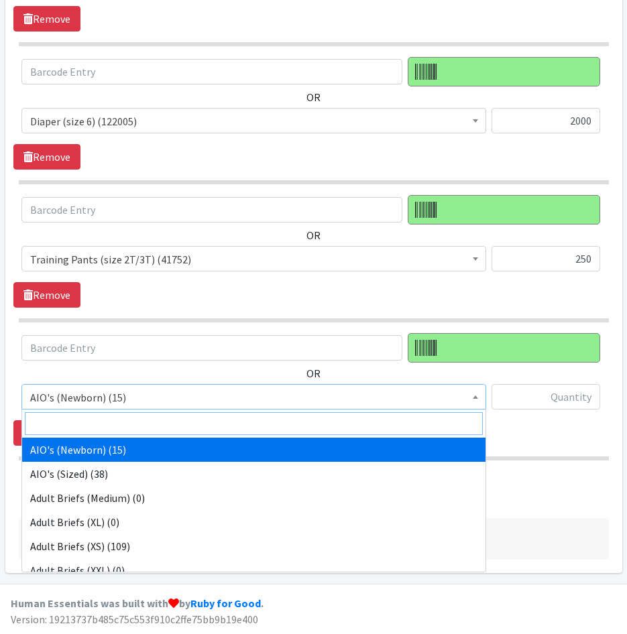
click at [148, 418] on input "search" at bounding box center [254, 423] width 458 height 23
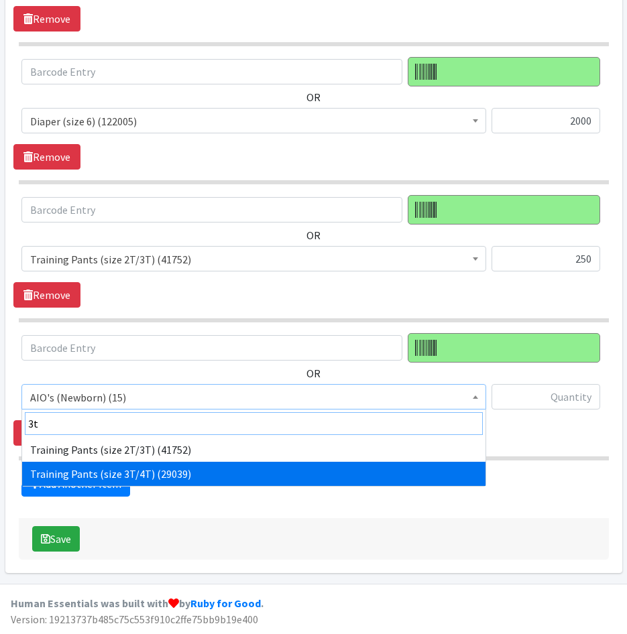
type input "3t"
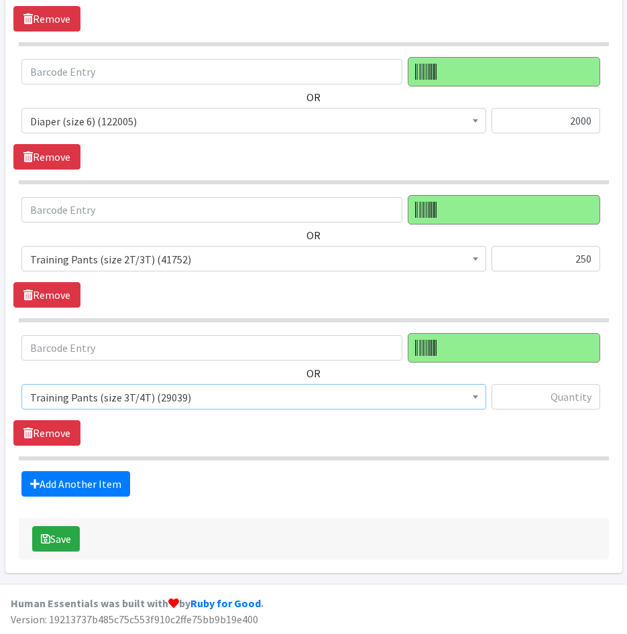
select select "5866"
click at [548, 402] on input "text" at bounding box center [545, 396] width 109 height 25
type input "375"
click at [91, 483] on link "Add Another Item" at bounding box center [75, 483] width 109 height 25
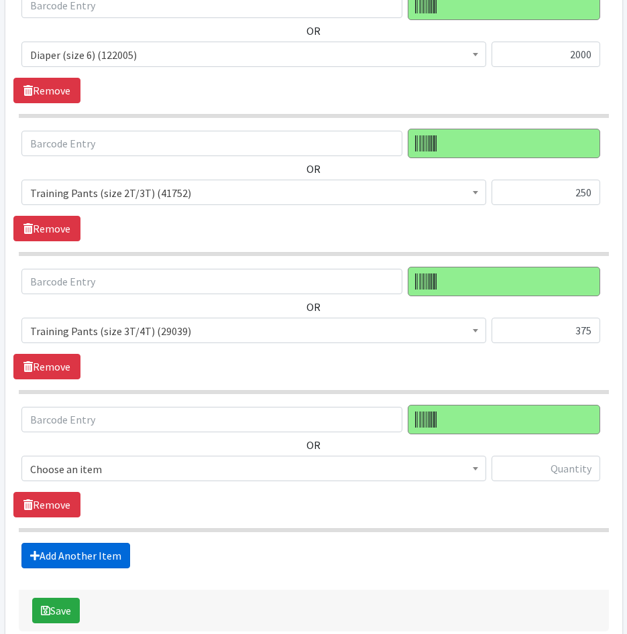
scroll to position [1484, 0]
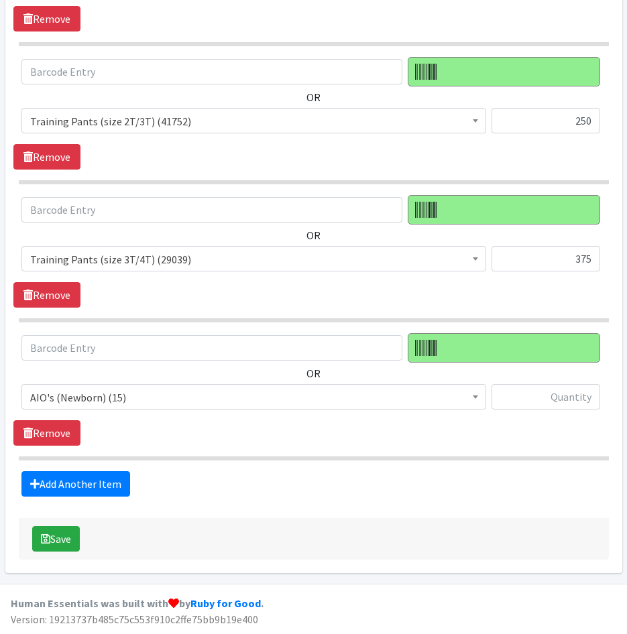
click at [165, 396] on span "AIO's (Newborn) (15)" at bounding box center [253, 397] width 447 height 19
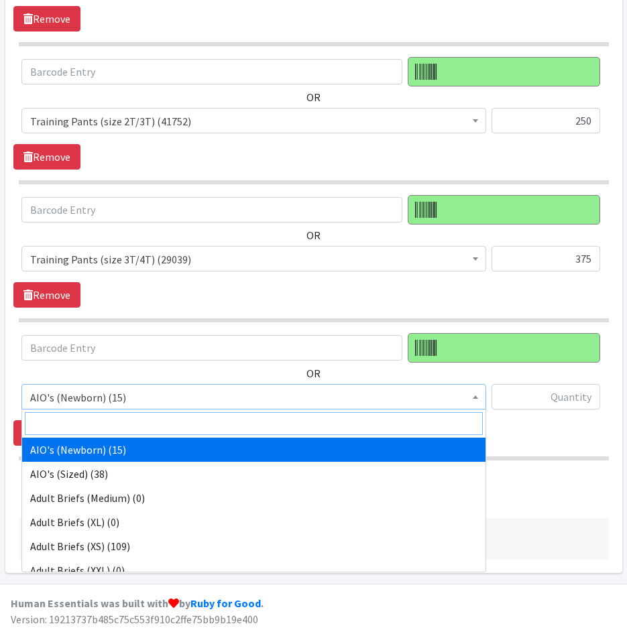
click at [162, 421] on input "search" at bounding box center [254, 423] width 458 height 23
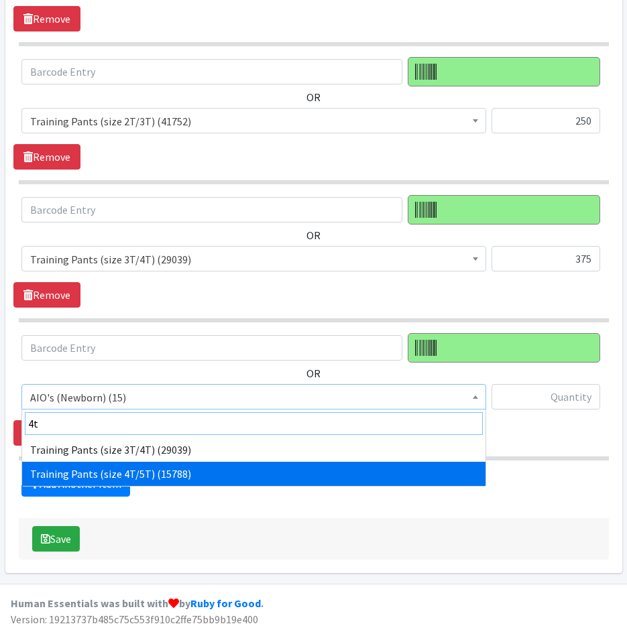
type input "4t"
select select "5867"
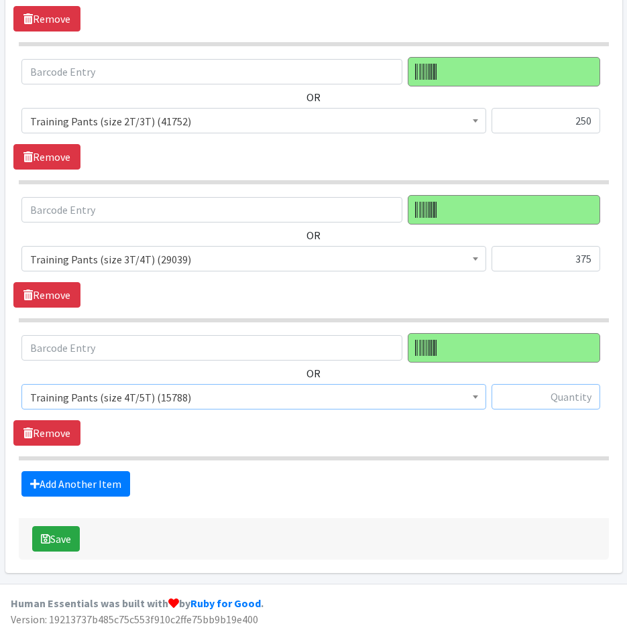
click at [534, 406] on input "text" at bounding box center [545, 396] width 109 height 25
type input "500"
click at [88, 478] on link "Add Another Item" at bounding box center [75, 483] width 109 height 25
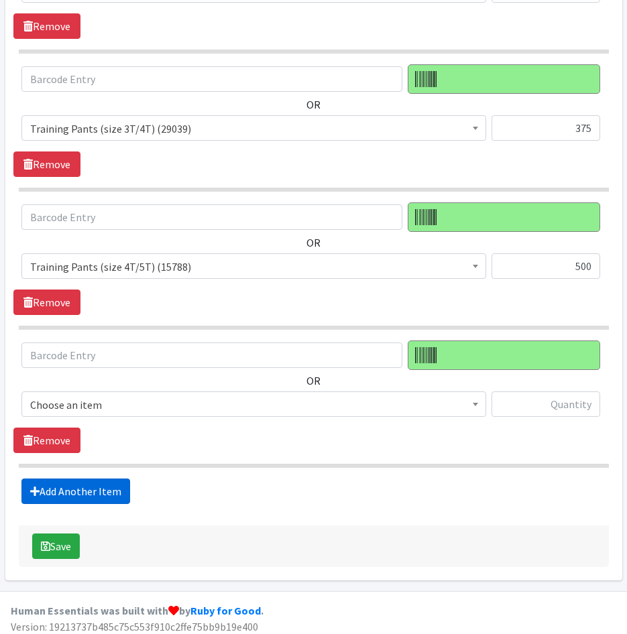
scroll to position [1622, 0]
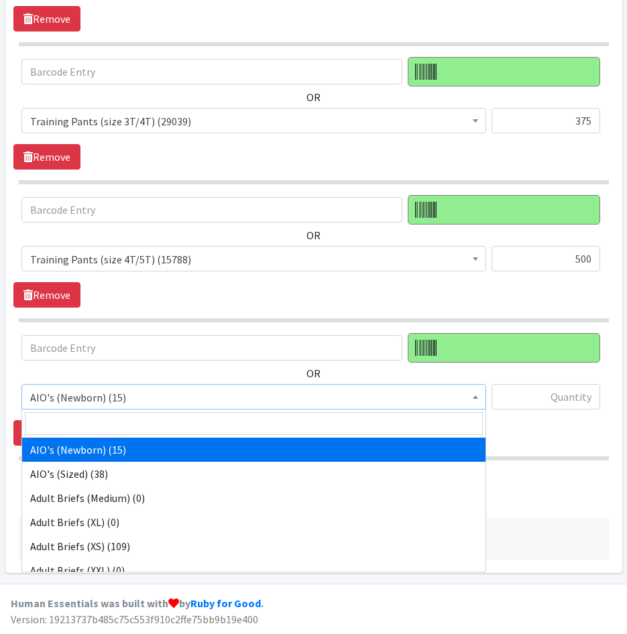
click at [181, 394] on span "AIO's (Newborn) (15)" at bounding box center [253, 397] width 447 height 19
click at [181, 422] on input "search" at bounding box center [254, 423] width 458 height 23
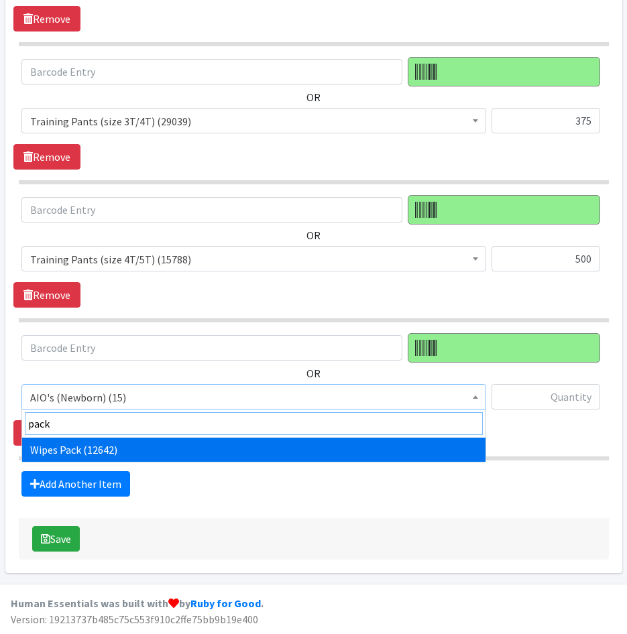
type input "pack"
select select "4665"
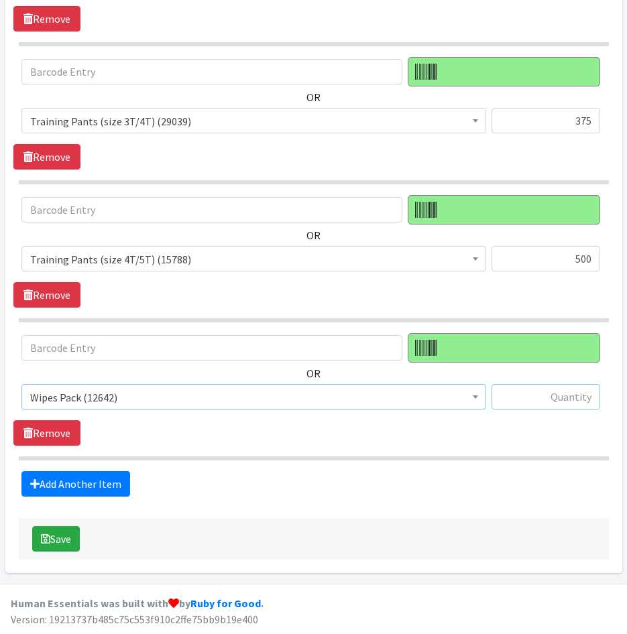
click at [558, 399] on input "text" at bounding box center [545, 396] width 109 height 25
type input "50"
click at [518, 478] on div "Add Another Item" at bounding box center [313, 483] width 600 height 25
click at [103, 495] on link "Add Another Item" at bounding box center [75, 483] width 109 height 25
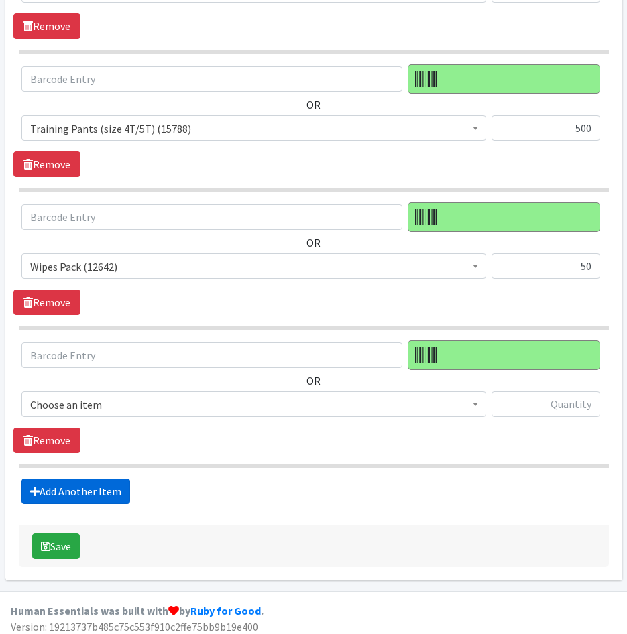
scroll to position [1760, 0]
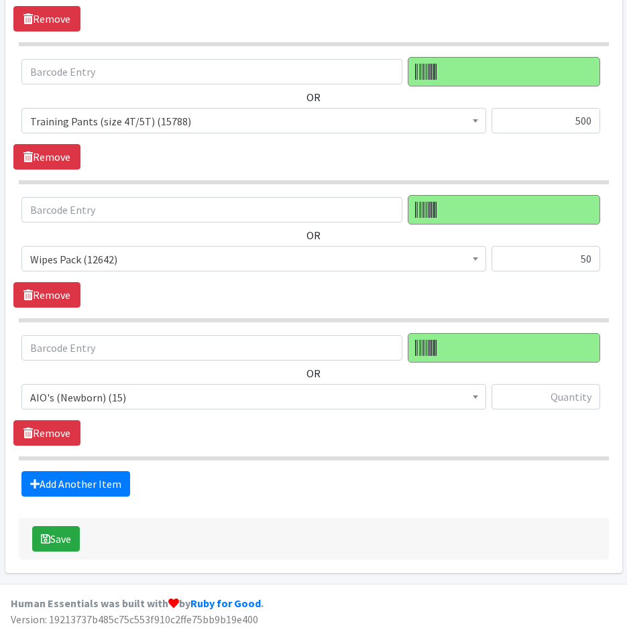
click at [143, 391] on span "AIO's (Newborn) (15)" at bounding box center [253, 397] width 447 height 19
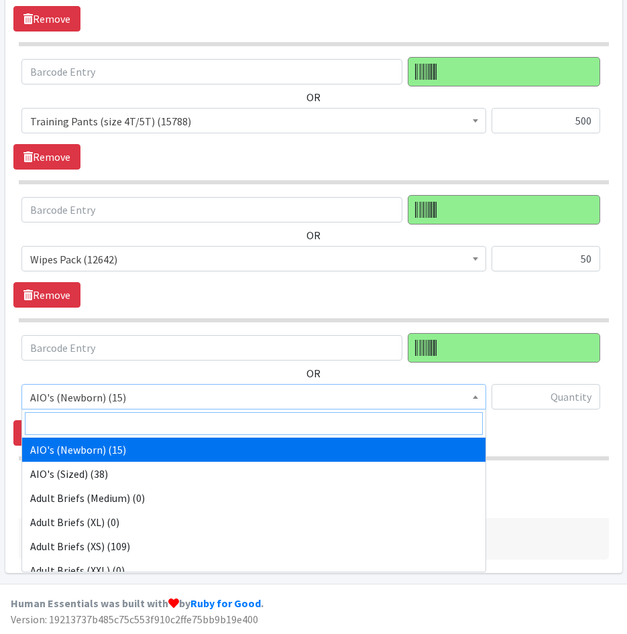
click at [145, 419] on input "search" at bounding box center [254, 423] width 458 height 23
type input "202"
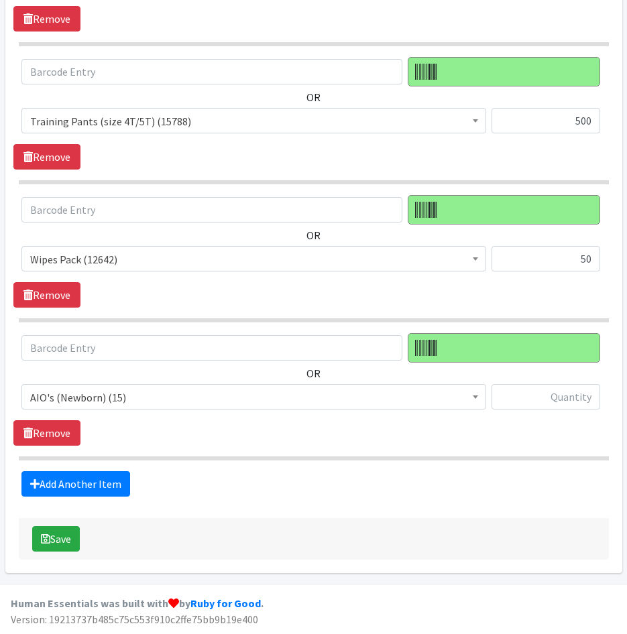
click at [355, 520] on div "Save" at bounding box center [314, 539] width 590 height 42
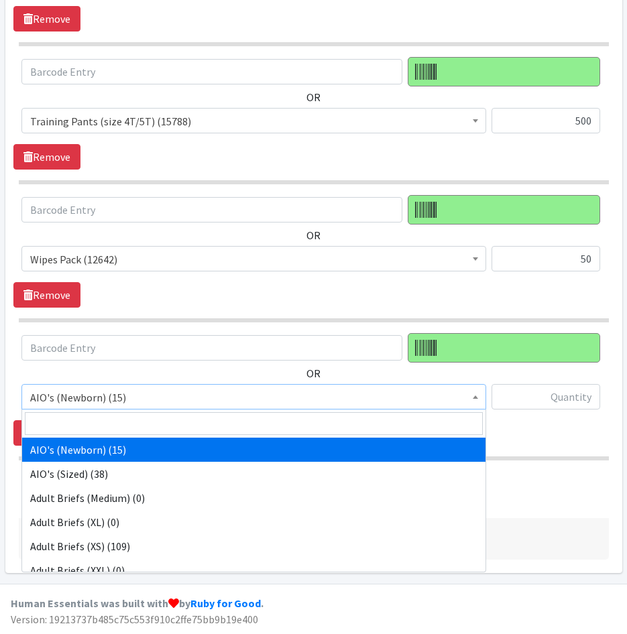
click at [202, 394] on span "AIO's (Newborn) (15)" at bounding box center [253, 397] width 447 height 19
click at [188, 420] on input "search" at bounding box center [254, 423] width 458 height 23
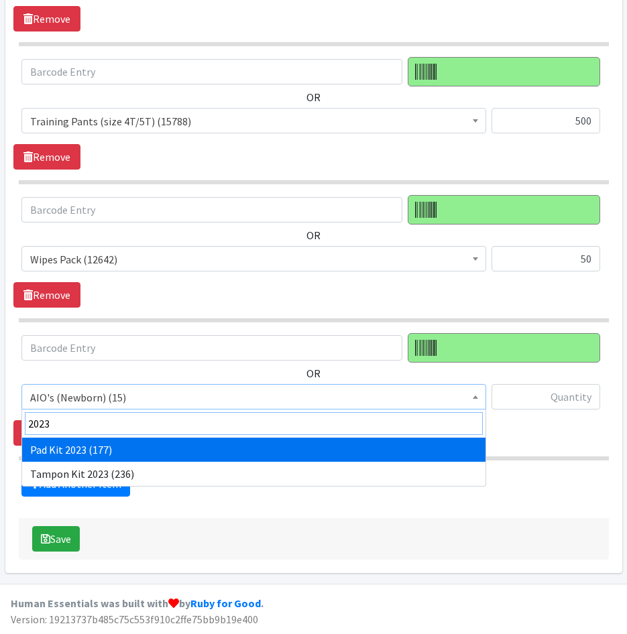
type input "2023"
select select "12686"
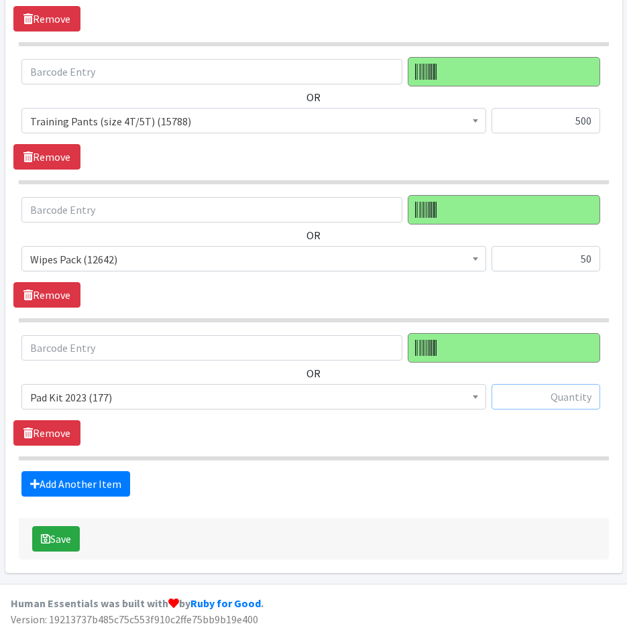
click at [556, 398] on input "text" at bounding box center [545, 396] width 109 height 25
type input "100"
click at [76, 478] on link "Add Another Item" at bounding box center [75, 483] width 109 height 25
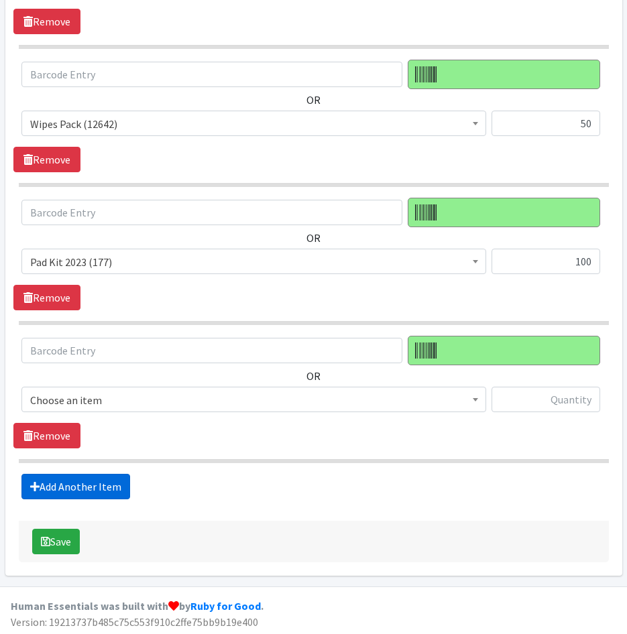
scroll to position [1898, 0]
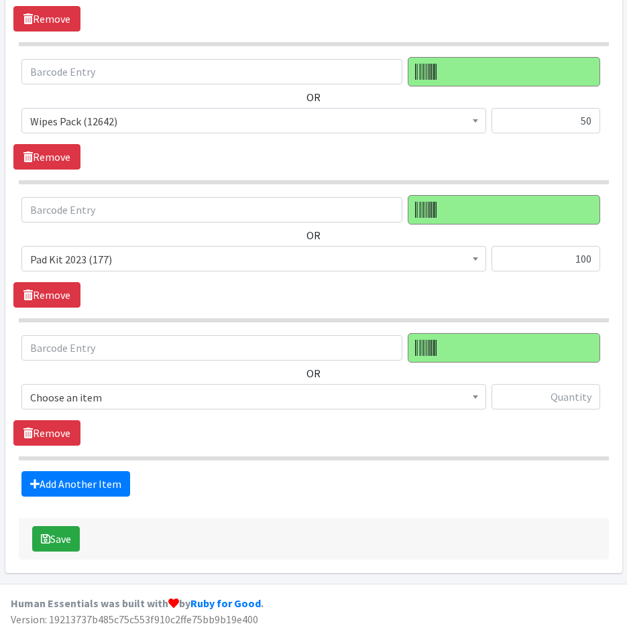
click at [99, 399] on span "Choose an item" at bounding box center [253, 397] width 447 height 19
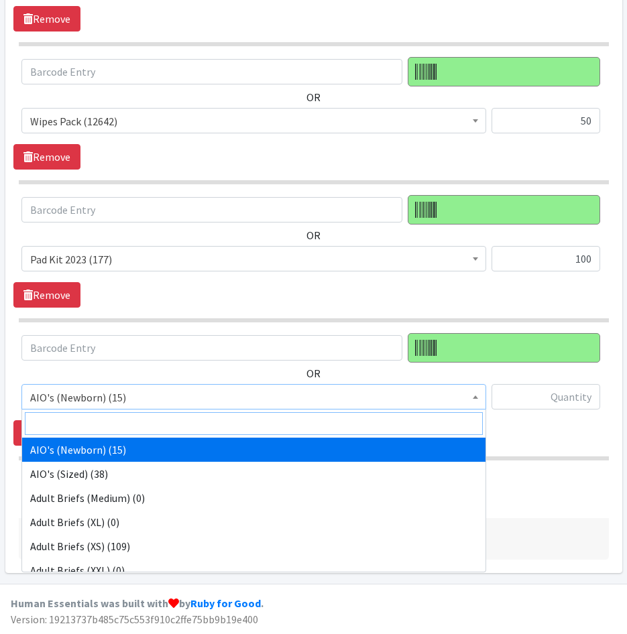
click at [105, 418] on input "search" at bounding box center [254, 423] width 458 height 23
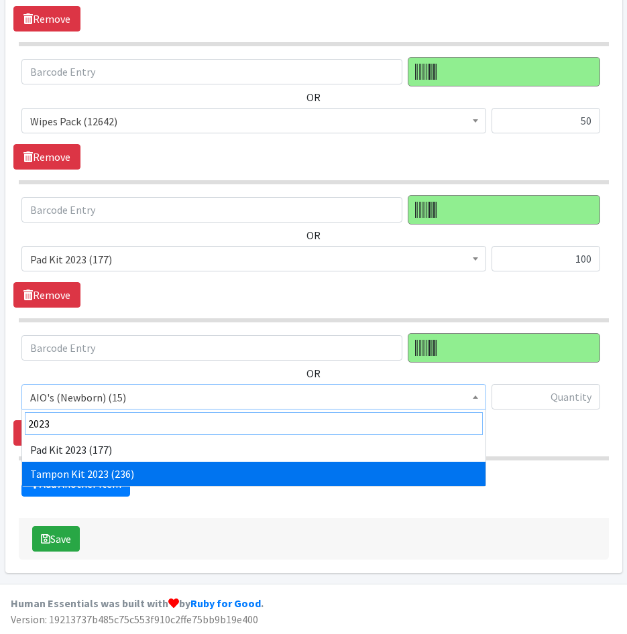
type input "2023"
select select "12643"
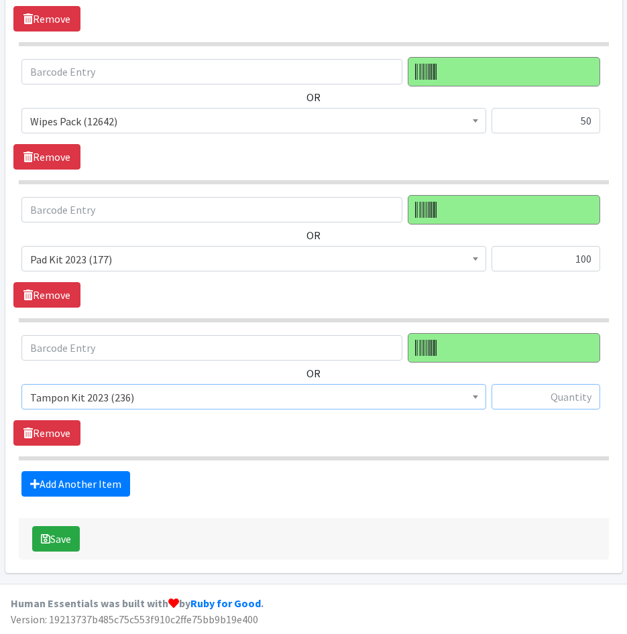
click at [562, 400] on input "text" at bounding box center [545, 396] width 109 height 25
type input "100"
click at [46, 538] on icon "submit" at bounding box center [45, 539] width 9 height 11
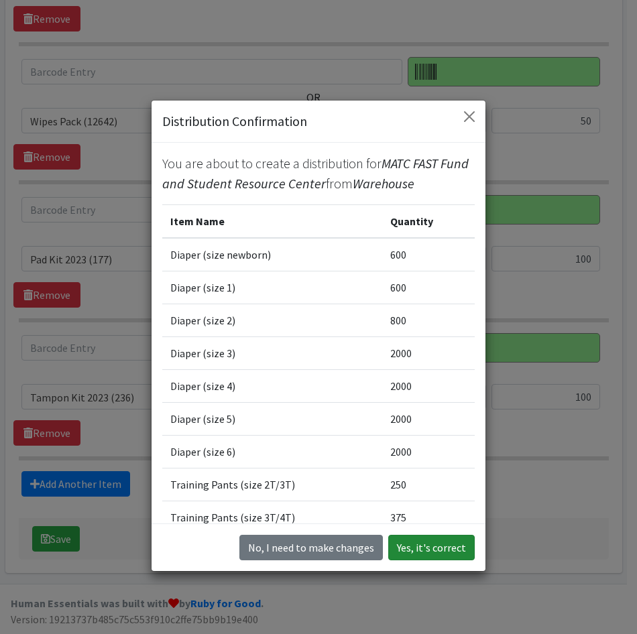
click at [413, 541] on button "Yes, it's correct" at bounding box center [431, 547] width 86 height 25
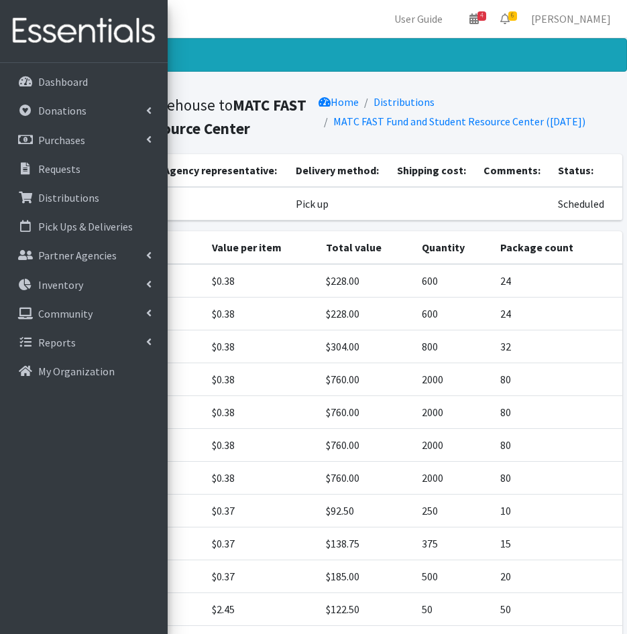
click at [460, 314] on td "600" at bounding box center [453, 314] width 78 height 33
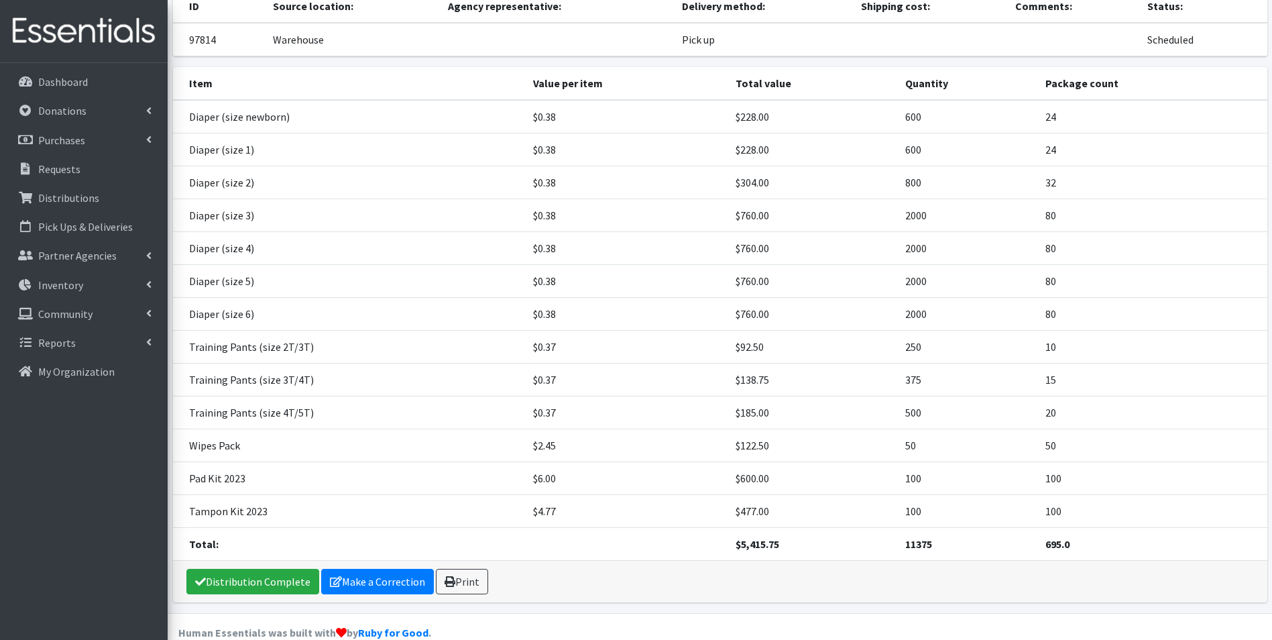
scroll to position [165, 0]
click at [458, 568] on link "Print" at bounding box center [462, 580] width 52 height 25
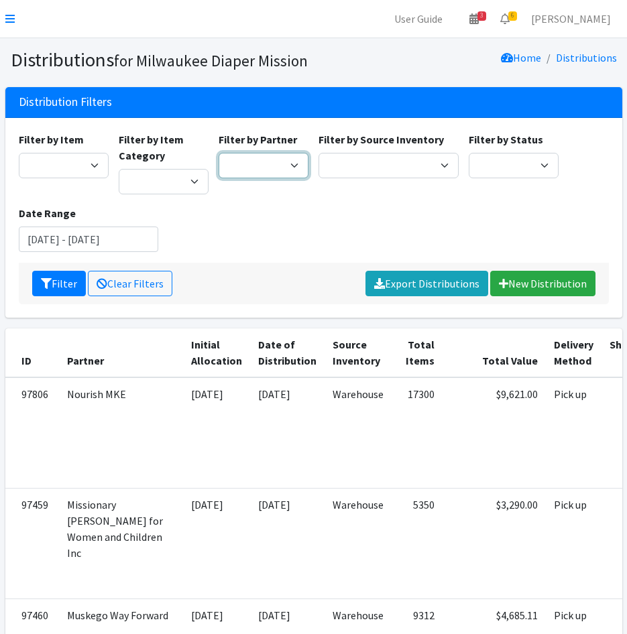
click at [279, 164] on select "[GEOGRAPHIC_DATA] BOMB Doulas Camp Reunite Cathedral Center, Inc [DEMOGRAPHIC_D…" at bounding box center [264, 165] width 90 height 25
select select "4165"
click at [219, 153] on select "[GEOGRAPHIC_DATA] BOMB Doulas Camp Reunite Cathedral Center, Inc [DEMOGRAPHIC_D…" at bounding box center [264, 165] width 90 height 25
click at [65, 287] on button "Filter" at bounding box center [59, 283] width 54 height 25
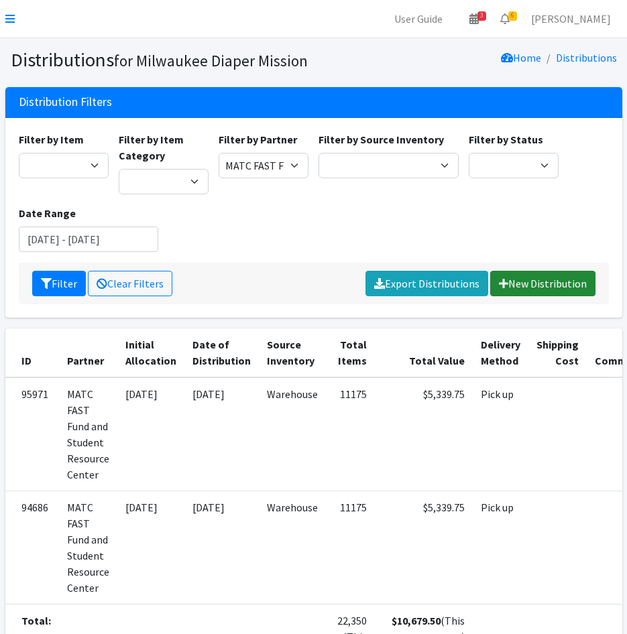
drag, startPoint x: 534, startPoint y: 280, endPoint x: 535, endPoint y: 288, distance: 8.7
click at [533, 280] on link "New Distribution" at bounding box center [542, 283] width 105 height 25
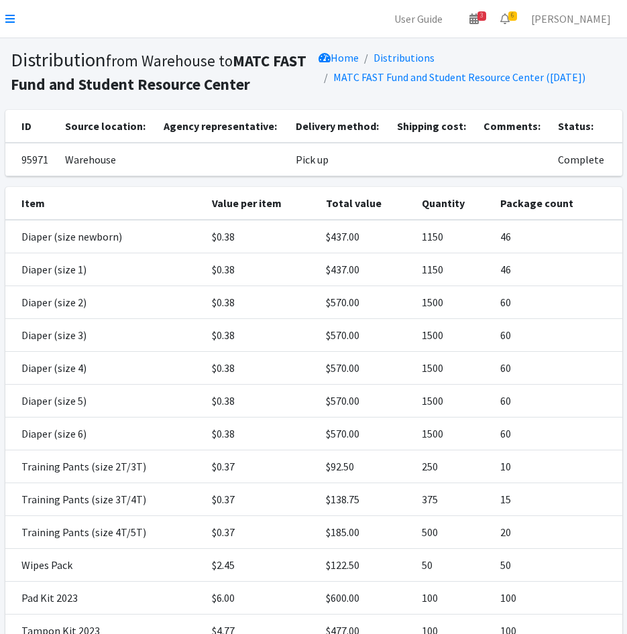
scroll to position [67, 0]
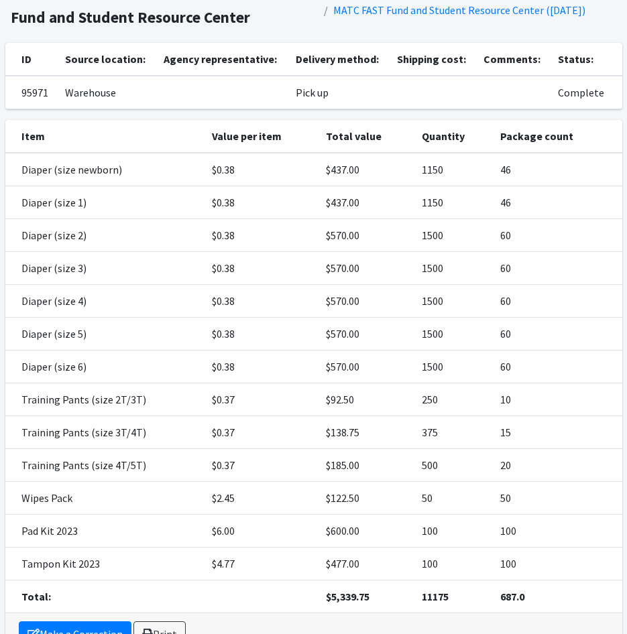
click at [560, 348] on td "60" at bounding box center [556, 334] width 129 height 33
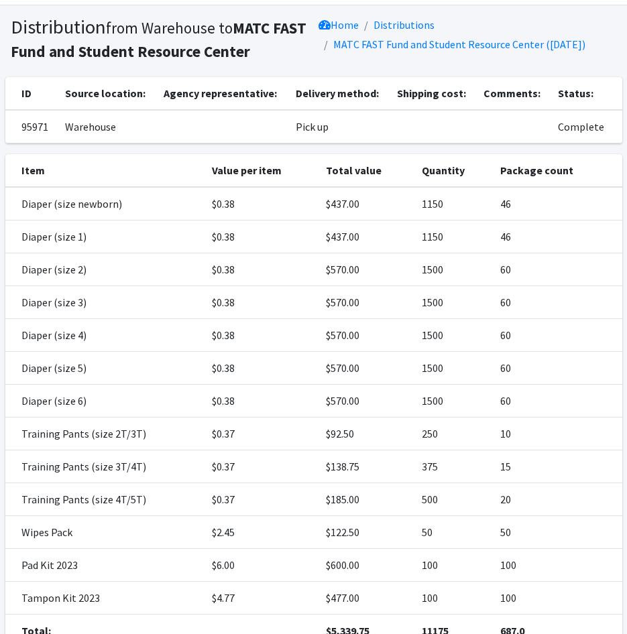
scroll to position [0, 0]
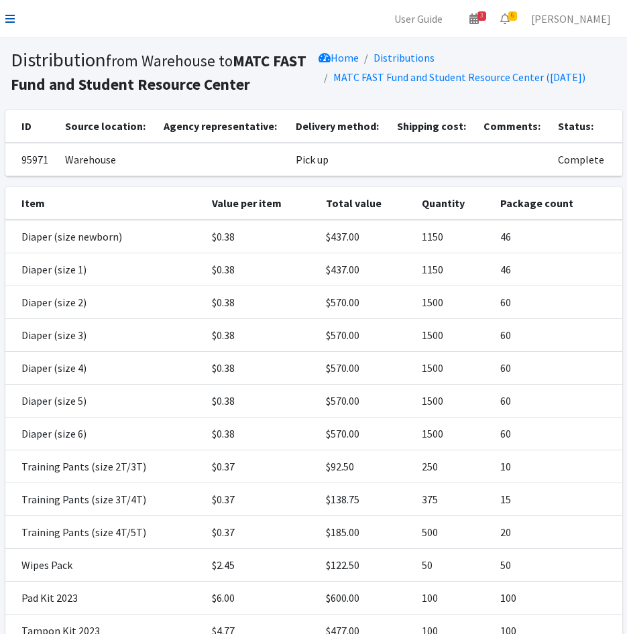
click at [5, 14] on icon at bounding box center [9, 18] width 9 height 11
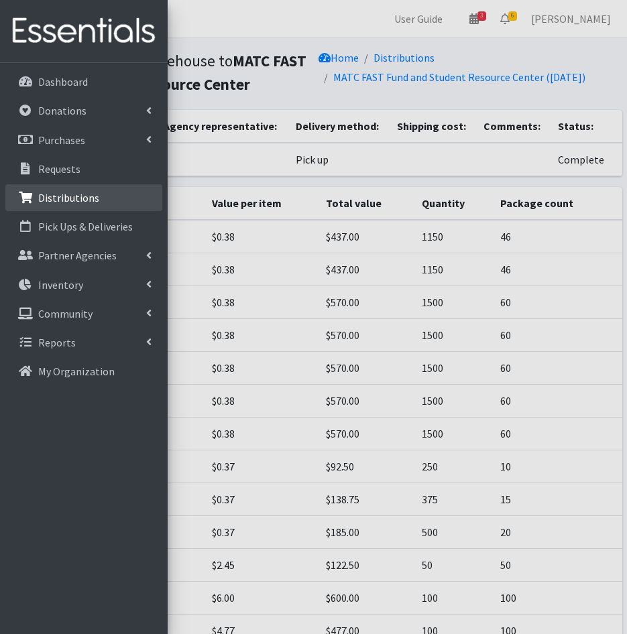
click at [86, 196] on p "Distributions" at bounding box center [68, 197] width 61 height 13
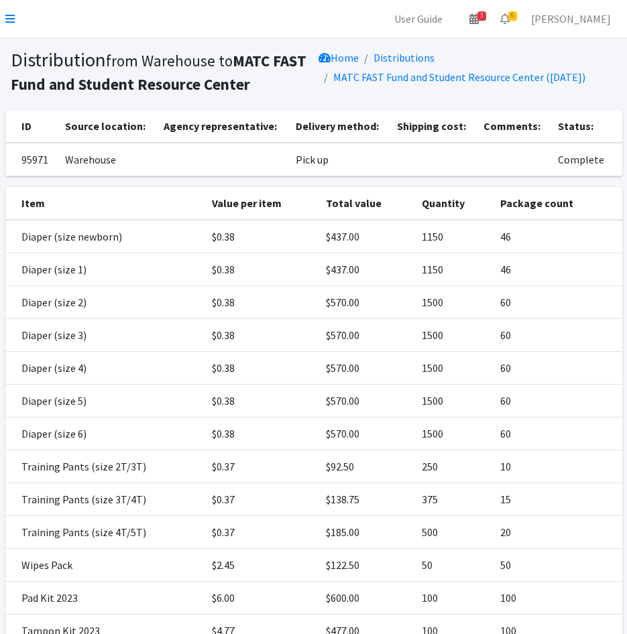
click at [15, 20] on nav "User Guide 3 3 Pick-ups remaining this week View Calendar 6 6 Requests 0 Partne…" at bounding box center [313, 19] width 627 height 38
click at [12, 20] on icon at bounding box center [9, 18] width 9 height 11
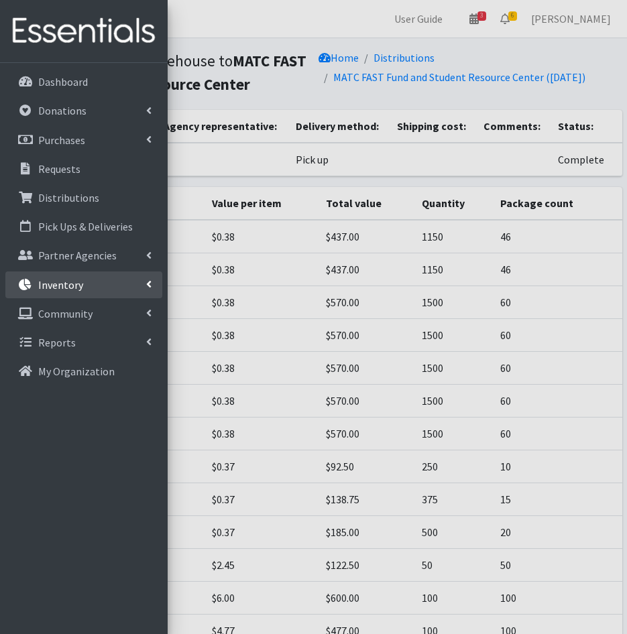
click at [46, 290] on p "Inventory" at bounding box center [60, 284] width 45 height 13
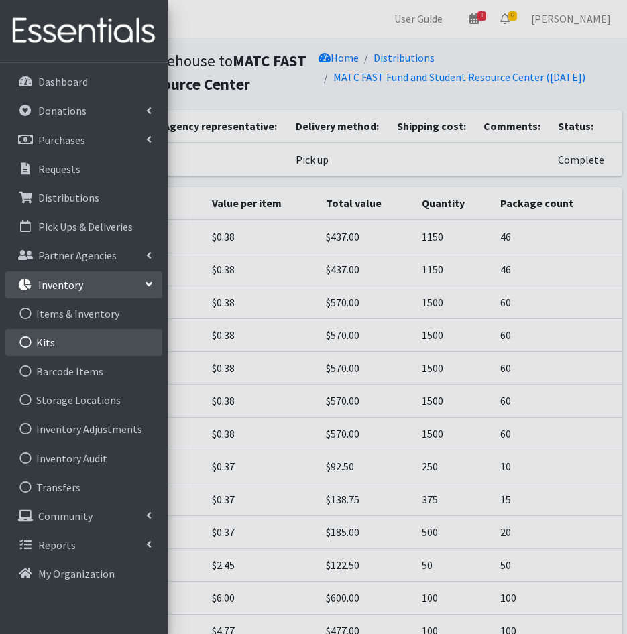
click at [52, 336] on link "Kits" at bounding box center [83, 342] width 157 height 27
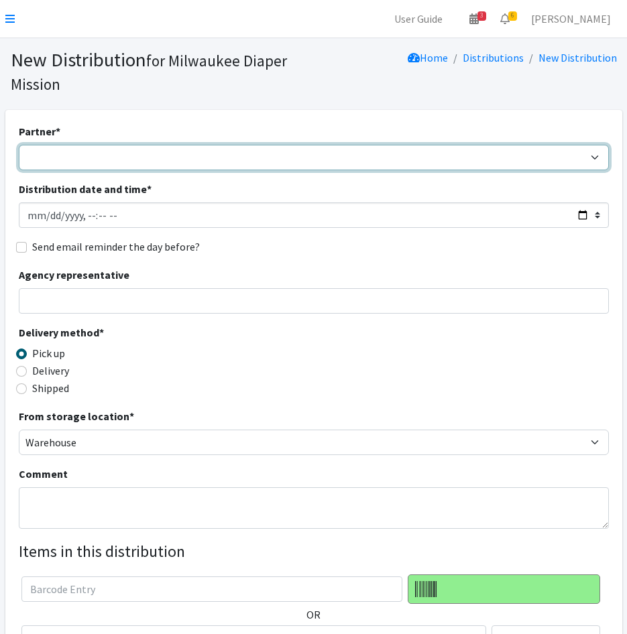
click at [78, 154] on select "[GEOGRAPHIC_DATA] BOMB Doulas Camp Reunite Cathedral Center, Inc [DEMOGRAPHIC_D…" at bounding box center [314, 157] width 590 height 25
select select "4165"
click at [19, 145] on select "[GEOGRAPHIC_DATA] BOMB Doulas Camp Reunite Cathedral Center, Inc [DEMOGRAPHIC_D…" at bounding box center [314, 157] width 590 height 25
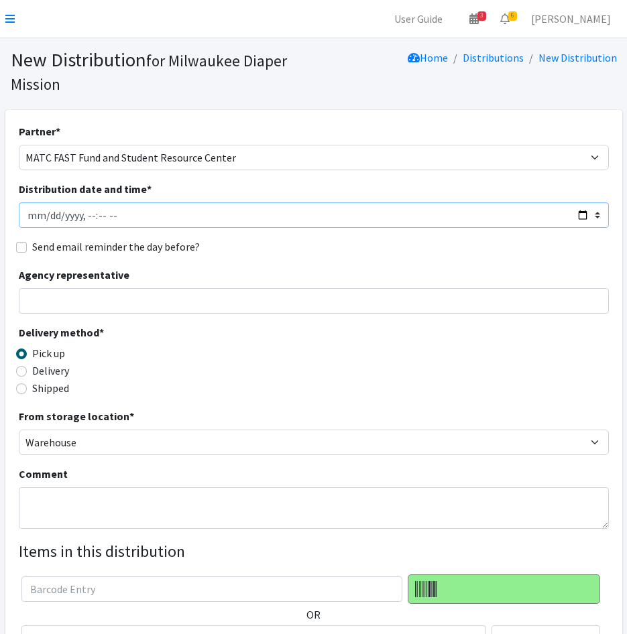
click at [48, 219] on input "Distribution date and time *" at bounding box center [314, 214] width 590 height 25
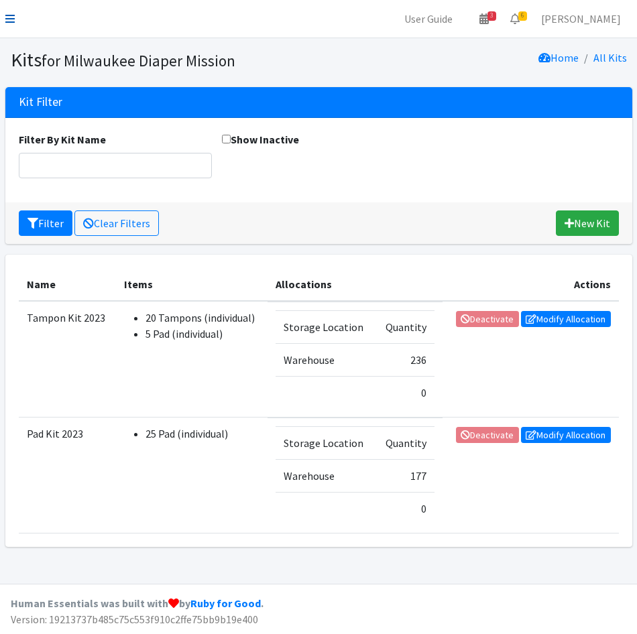
click at [9, 16] on icon at bounding box center [9, 18] width 9 height 11
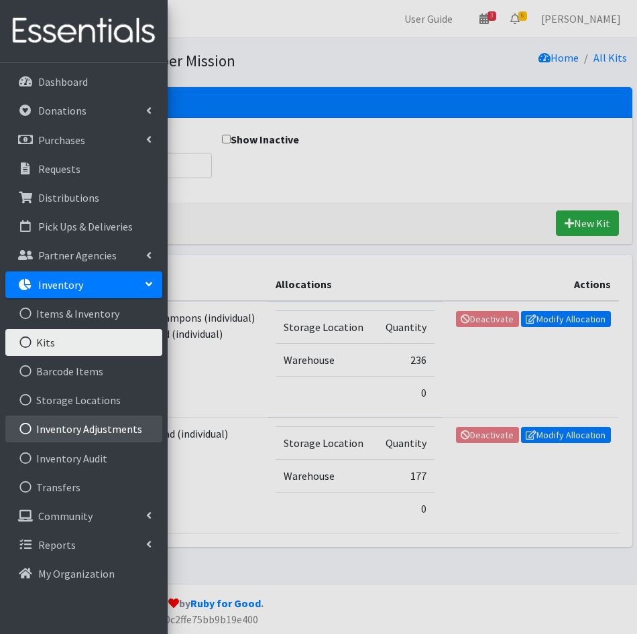
click at [91, 428] on link "Inventory Adjustments" at bounding box center [83, 429] width 157 height 27
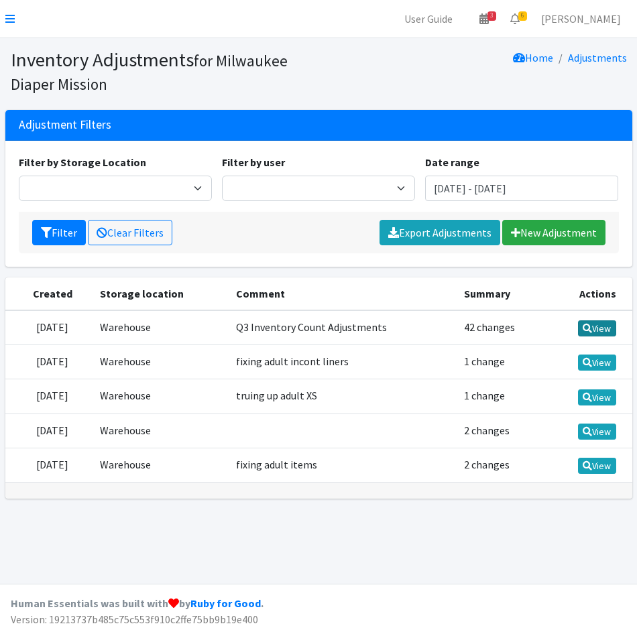
click at [587, 330] on icon at bounding box center [587, 328] width 9 height 9
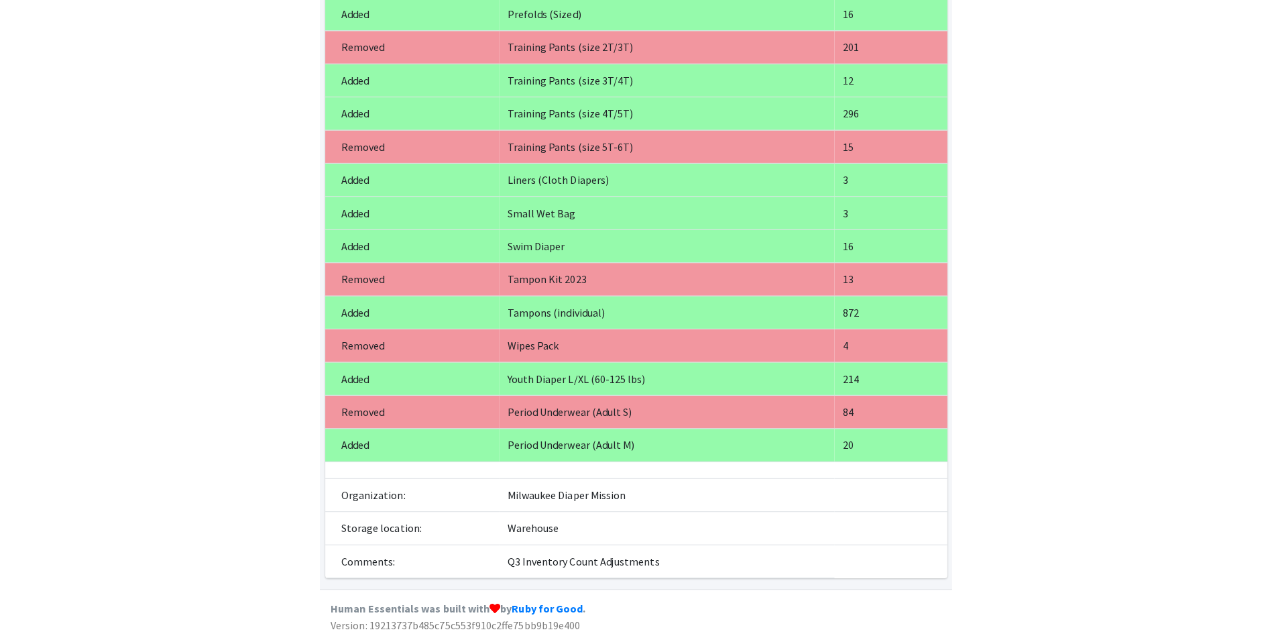
scroll to position [1068, 0]
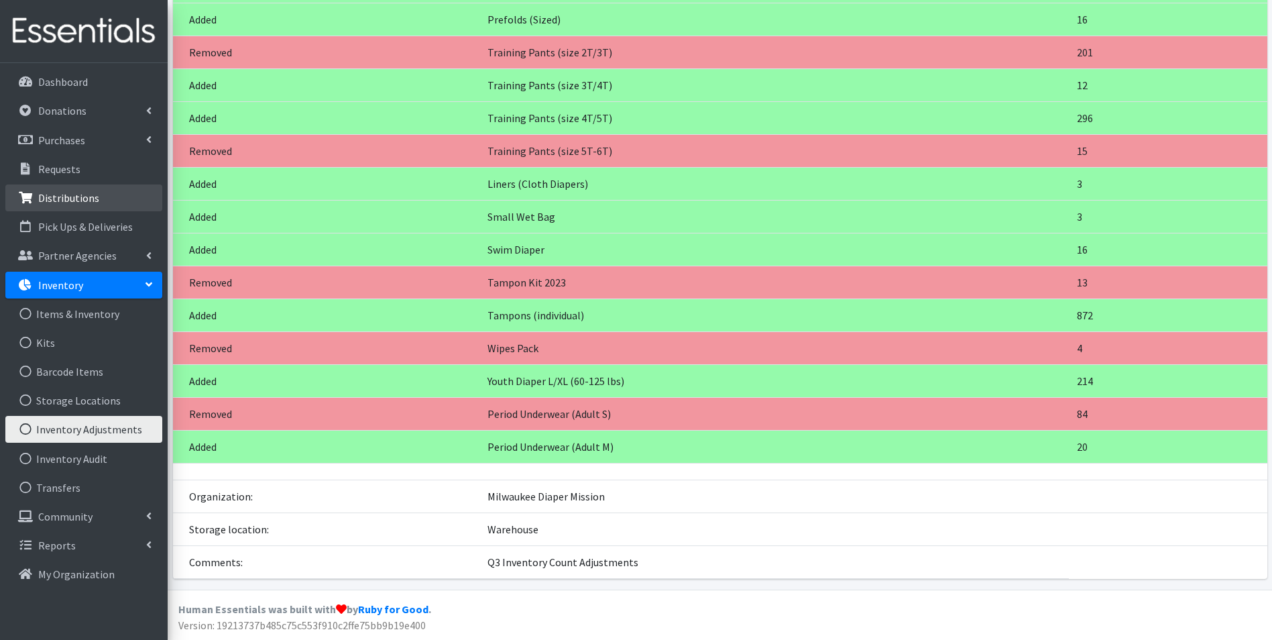
click at [22, 205] on link "Distributions" at bounding box center [83, 197] width 157 height 27
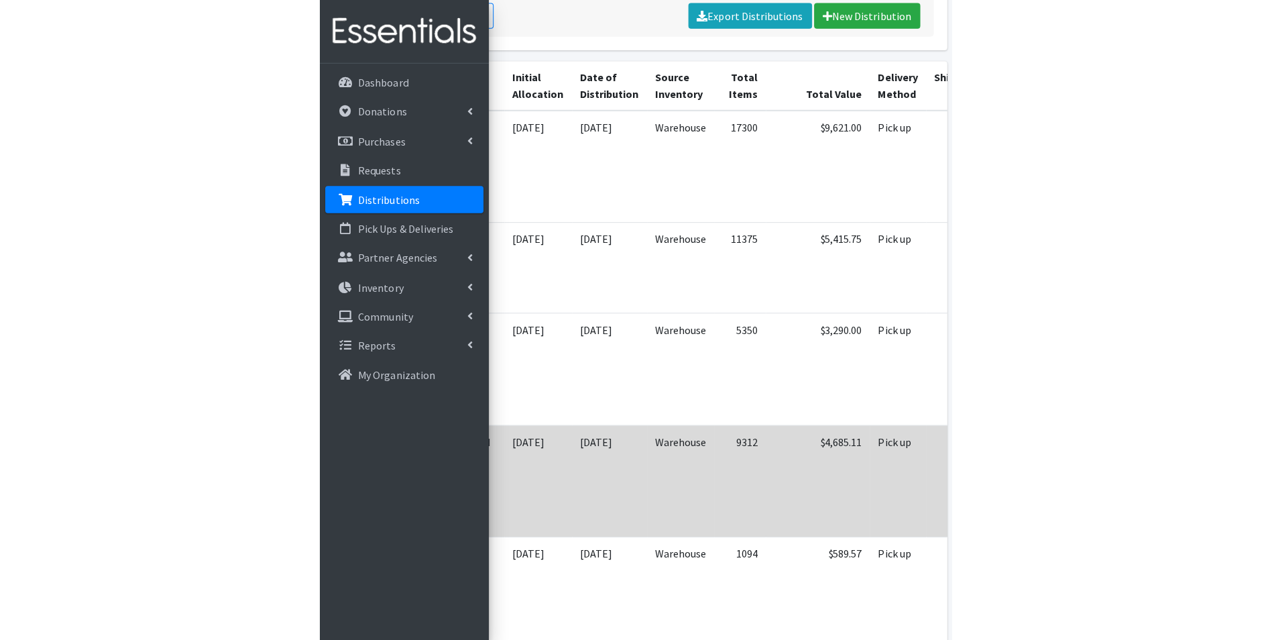
scroll to position [252, 0]
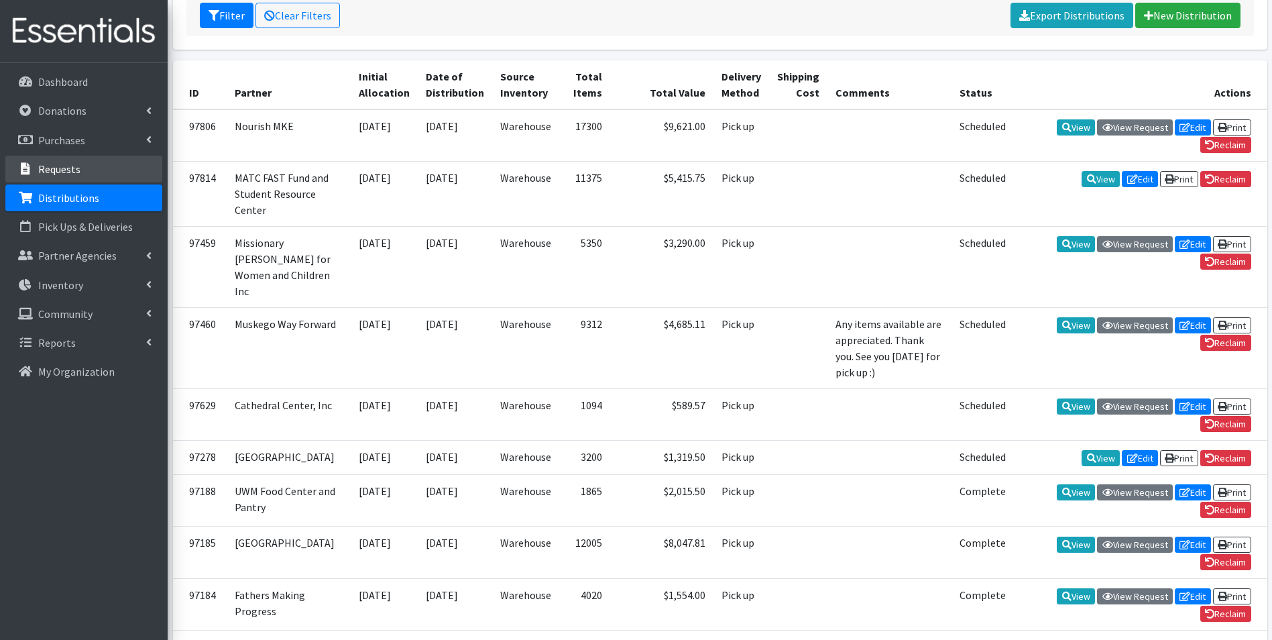
click at [61, 172] on p "Requests" at bounding box center [59, 168] width 42 height 13
